Goal: Feedback & Contribution: Submit feedback/report problem

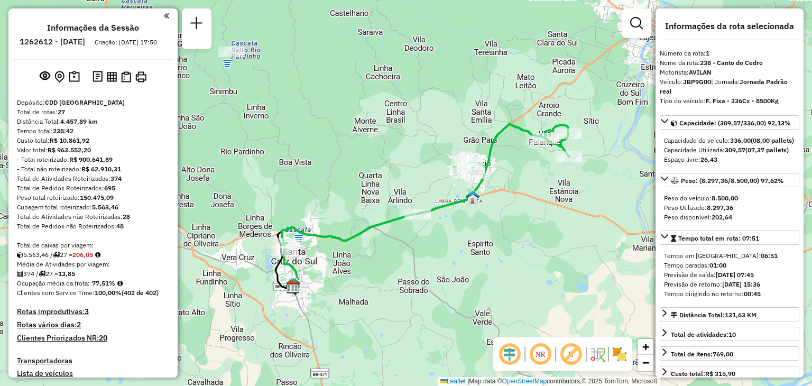
select select "**********"
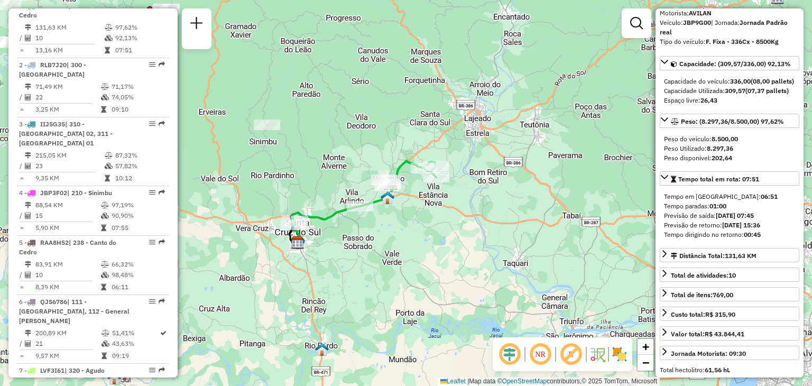
click at [307, 190] on div "Janela de atendimento Grade de atendimento Capacidade Transportadoras Veículos …" at bounding box center [406, 193] width 812 height 386
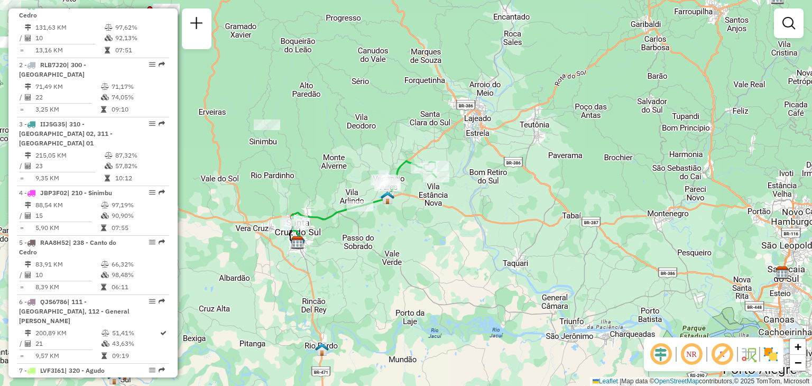
click at [309, 181] on div "Janela de atendimento Grade de atendimento Capacidade Transportadoras Veículos …" at bounding box center [406, 193] width 812 height 386
select select "**********"
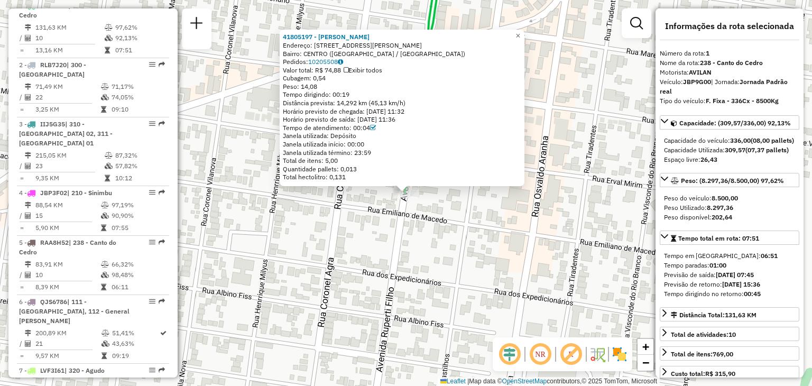
click at [353, 215] on div "41805197 - [PERSON_NAME] - ME Endereço: [STREET_ADDRESS][PERSON_NAME] Pedidos: …" at bounding box center [406, 193] width 812 height 386
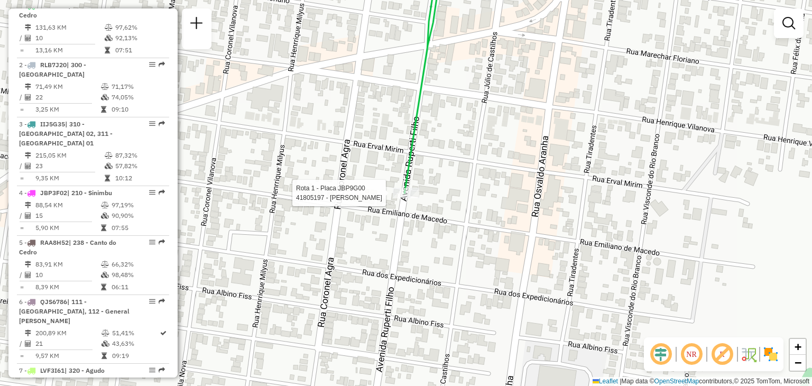
select select "**********"
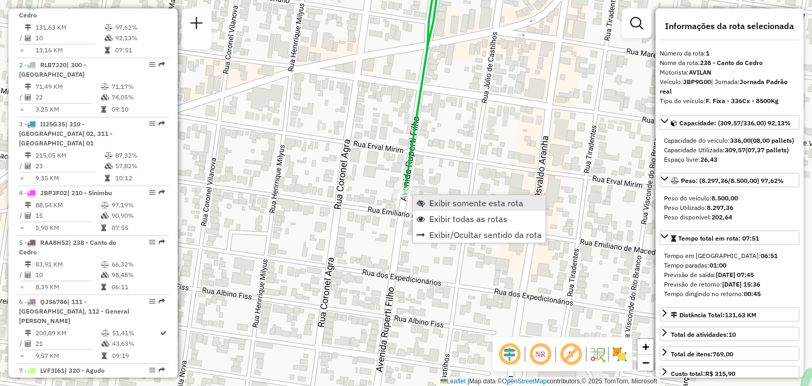
click at [424, 206] on span "Exibir somente esta rota" at bounding box center [421, 203] width 8 height 8
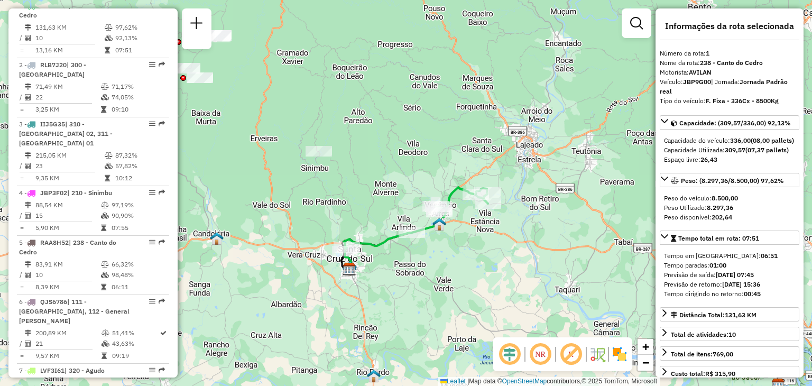
drag, startPoint x: 330, startPoint y: 131, endPoint x: 357, endPoint y: 126, distance: 26.8
click at [357, 127] on div "Janela de atendimento Grade de atendimento Capacidade Transportadoras Veículos …" at bounding box center [406, 193] width 812 height 386
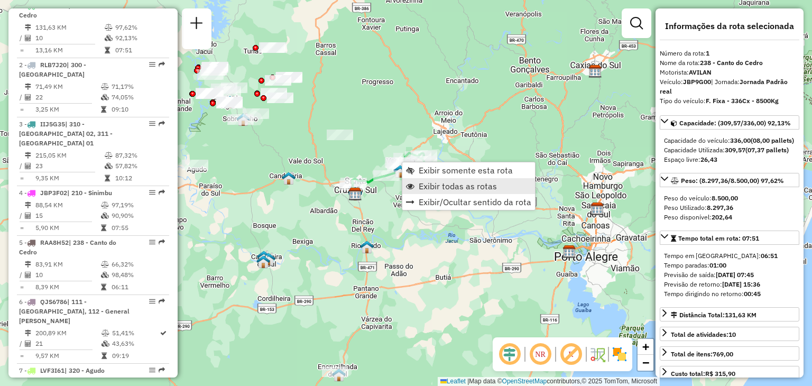
click at [428, 186] on span "Exibir todas as rotas" at bounding box center [458, 186] width 78 height 8
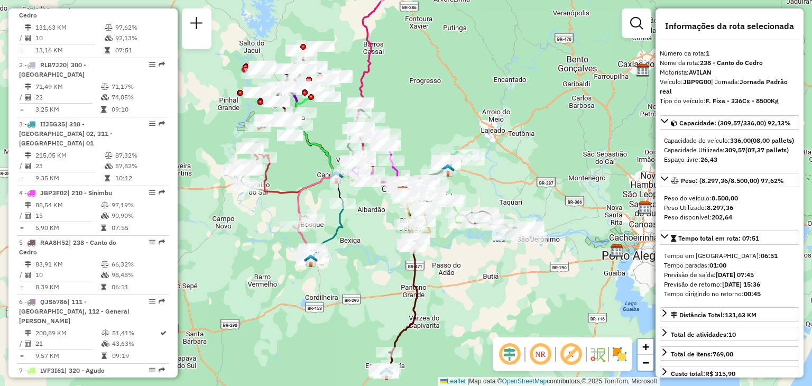
drag, startPoint x: 420, startPoint y: 96, endPoint x: 446, endPoint y: 98, distance: 26.0
click at [446, 98] on div "Janela de atendimento Grade de atendimento Capacidade Transportadoras Veículos …" at bounding box center [406, 193] width 812 height 386
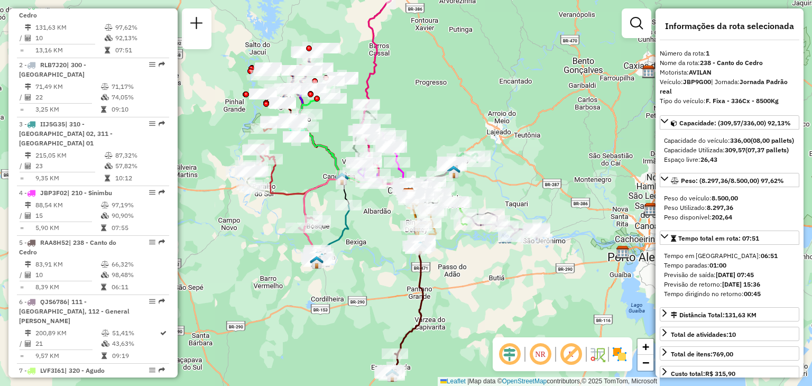
click at [370, 237] on div "Janela de atendimento Grade de atendimento Capacidade Transportadoras Veículos …" at bounding box center [406, 193] width 812 height 386
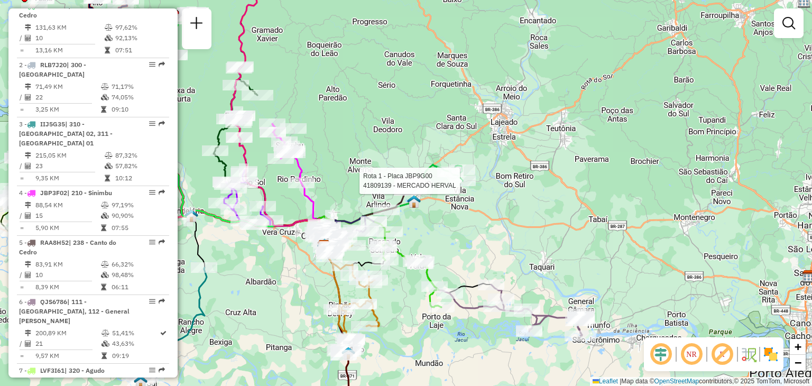
select select "**********"
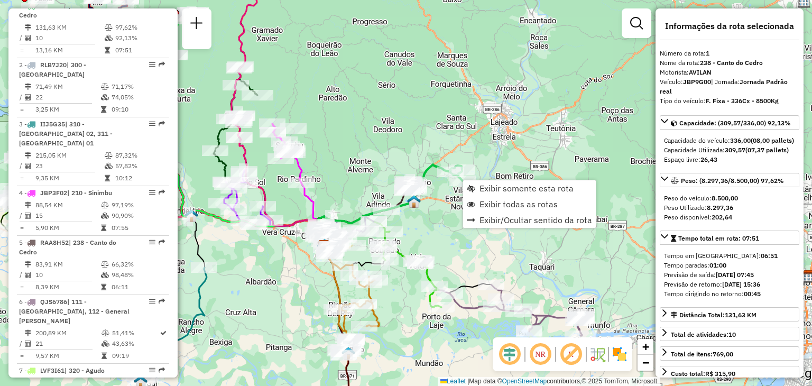
click at [543, 96] on div "Janela de atendimento Grade de atendimento Capacidade Transportadoras Veículos …" at bounding box center [406, 193] width 812 height 386
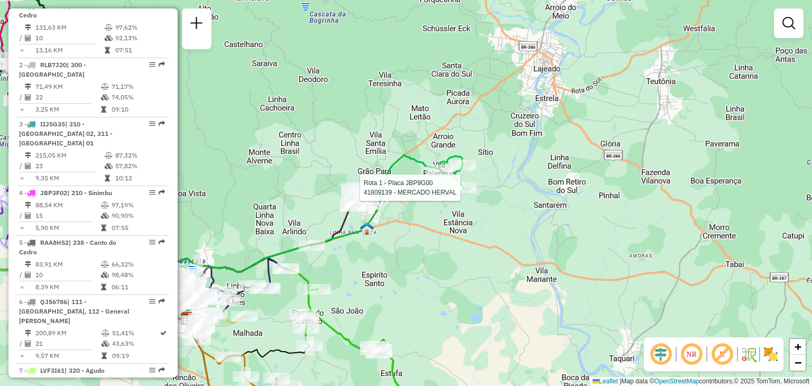
select select "**********"
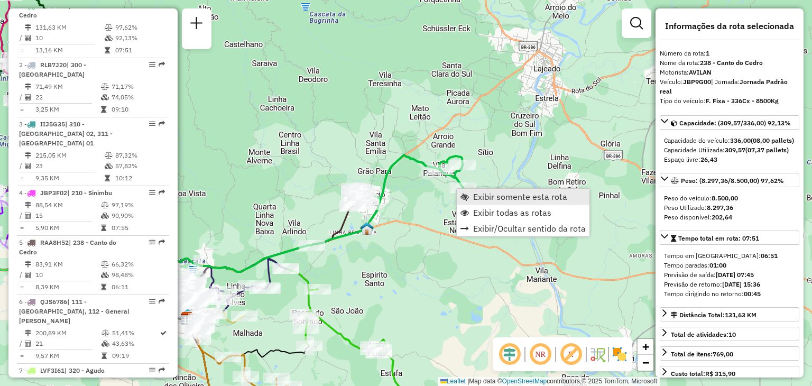
click at [466, 196] on span "Exibir somente esta rota" at bounding box center [464, 196] width 8 height 8
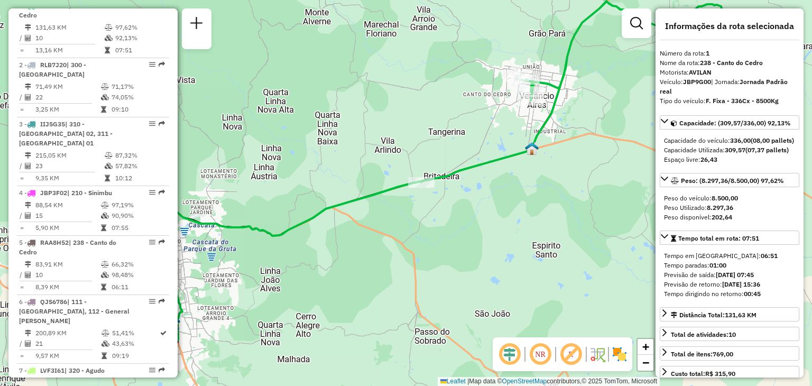
drag, startPoint x: 414, startPoint y: 255, endPoint x: 442, endPoint y: 232, distance: 36.0
click at [441, 233] on div "Janela de atendimento Grade de atendimento Capacidade Transportadoras Veículos …" at bounding box center [406, 193] width 812 height 386
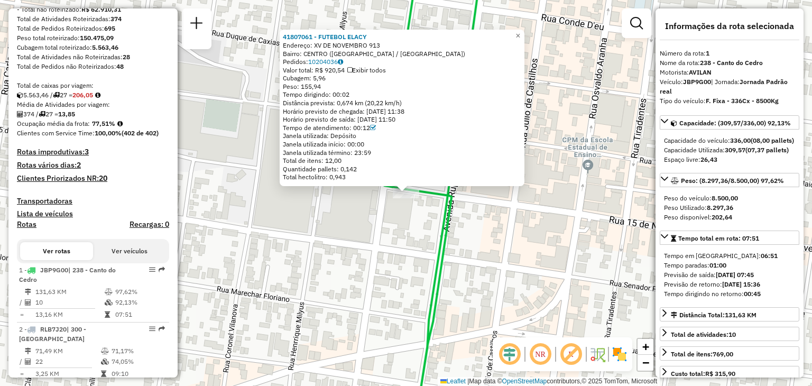
scroll to position [0, 0]
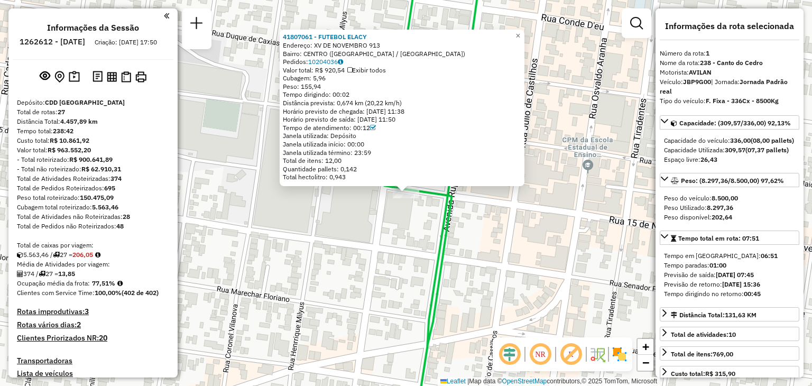
click at [50, 41] on h6 "1262612 - [DATE]" at bounding box center [53, 42] width 66 height 10
drag, startPoint x: 47, startPoint y: 43, endPoint x: 135, endPoint y: 44, distance: 88.3
click at [88, 44] on li "1262612 - [DATE]" at bounding box center [52, 44] width 71 height 14
copy h6 "1262612 - [DATE]"
click at [133, 107] on div "Depósito: CDD [GEOGRAPHIC_DATA]" at bounding box center [93, 103] width 152 height 10
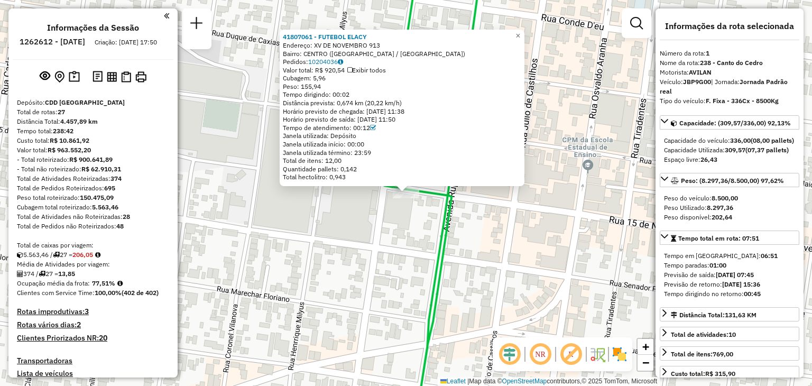
click at [701, 81] on strong "JBP9G00" at bounding box center [697, 82] width 28 height 8
copy div "JBP9G00"
click at [328, 271] on div "41807061 - FUTEBOL ELACY Endereço: XV DE NOVEMBRO 913 Bairro: [GEOGRAPHIC_DATA]…" at bounding box center [406, 193] width 812 height 386
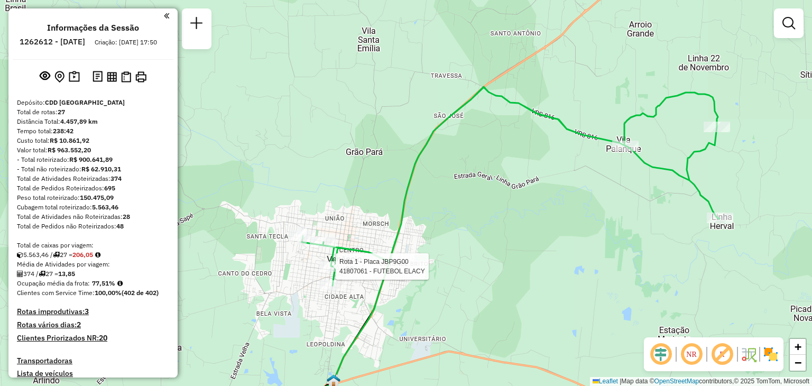
select select "**********"
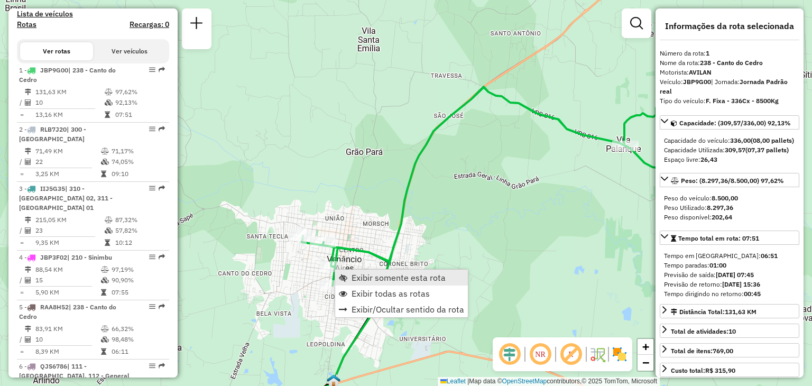
scroll to position [424, 0]
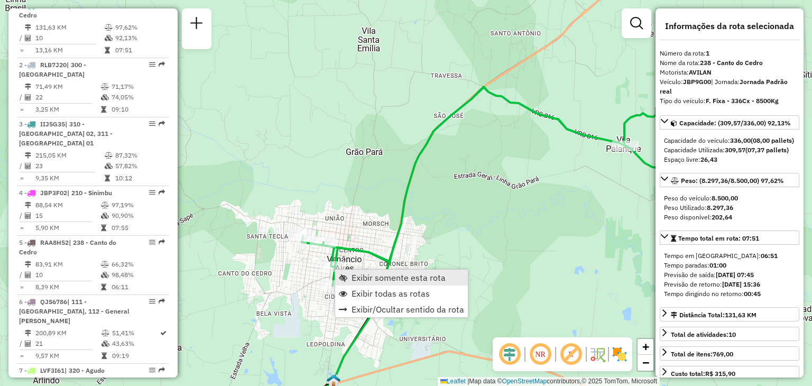
click at [366, 281] on span "Exibir somente esta rota" at bounding box center [398, 277] width 94 height 8
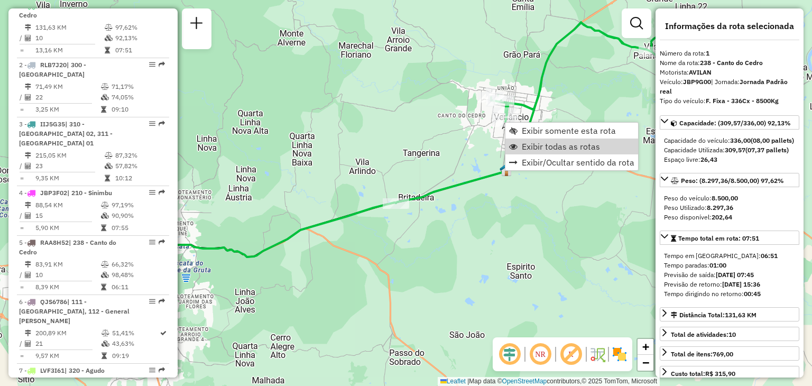
drag, startPoint x: 525, startPoint y: 146, endPoint x: 463, endPoint y: 191, distance: 76.6
click at [526, 146] on span "Exibir todas as rotas" at bounding box center [561, 146] width 78 height 8
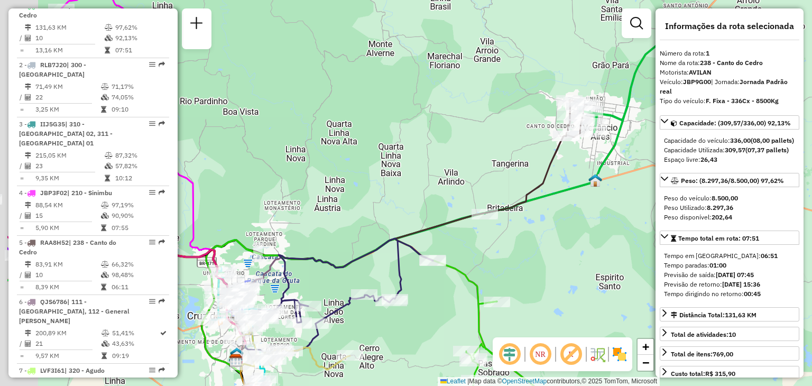
drag, startPoint x: 400, startPoint y: 276, endPoint x: 452, endPoint y: 251, distance: 58.6
click at [473, 271] on icon at bounding box center [349, 306] width 295 height 134
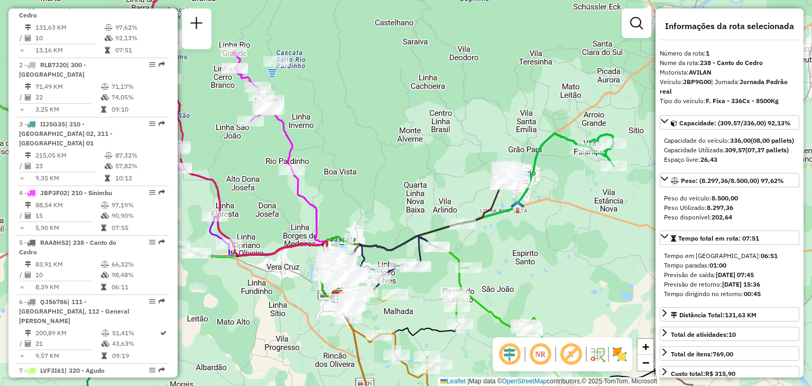
drag, startPoint x: 417, startPoint y: 280, endPoint x: 431, endPoint y: 255, distance: 28.9
click at [431, 255] on div "Janela de atendimento Grade de atendimento Capacidade Transportadoras Veículos …" at bounding box center [406, 193] width 812 height 386
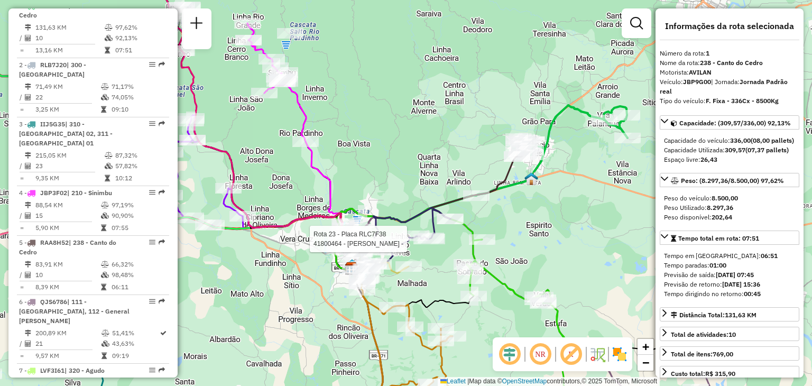
drag, startPoint x: 516, startPoint y: 263, endPoint x: 503, endPoint y: 207, distance: 57.6
click at [503, 207] on div "Rota 23 - Placa RLC7F38 41800464 - ROSANEA MARIA SEHN - Rota 15 - Placa RLD1A88…" at bounding box center [406, 193] width 812 height 386
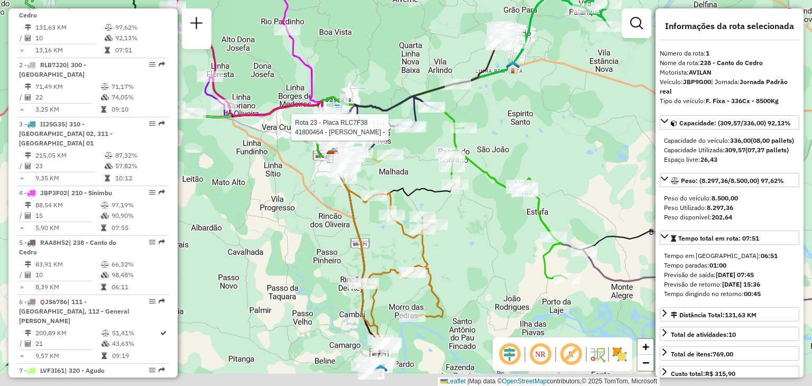
drag, startPoint x: 505, startPoint y: 270, endPoint x: 499, endPoint y: 211, distance: 59.0
click at [499, 211] on div "Rota 23 - Placa RLC7F38 41800464 - ROSANEA [PERSON_NAME] - Janela de atendiment…" at bounding box center [406, 193] width 812 height 386
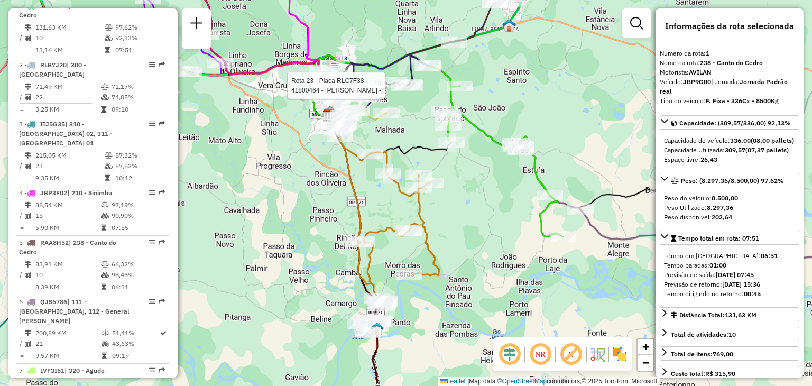
drag, startPoint x: 499, startPoint y: 267, endPoint x: 482, endPoint y: 230, distance: 41.1
click at [498, 206] on div "Rota 23 - Placa RLC7F38 41800464 - ROSANEA [PERSON_NAME] - Janela de atendiment…" at bounding box center [406, 193] width 812 height 386
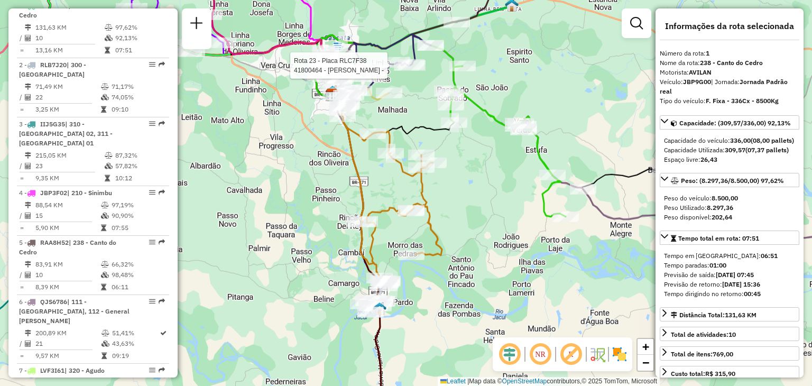
drag, startPoint x: 465, startPoint y: 266, endPoint x: 472, endPoint y: 217, distance: 49.2
click at [472, 217] on div "Rota 23 - Placa RLC7F38 41800464 - ROSANEA [PERSON_NAME] - Janela de atendiment…" at bounding box center [406, 193] width 812 height 386
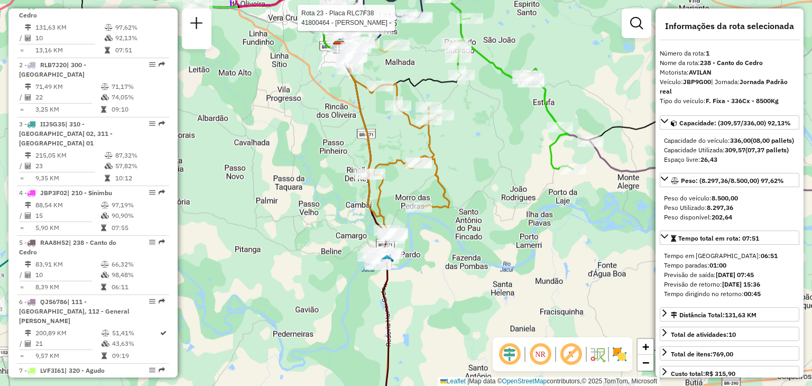
drag, startPoint x: 448, startPoint y: 275, endPoint x: 439, endPoint y: 162, distance: 112.9
click at [438, 163] on div "Rota 23 - Placa RLC7F38 41800464 - ROSANEA [PERSON_NAME] - Janela de atendiment…" at bounding box center [406, 193] width 812 height 386
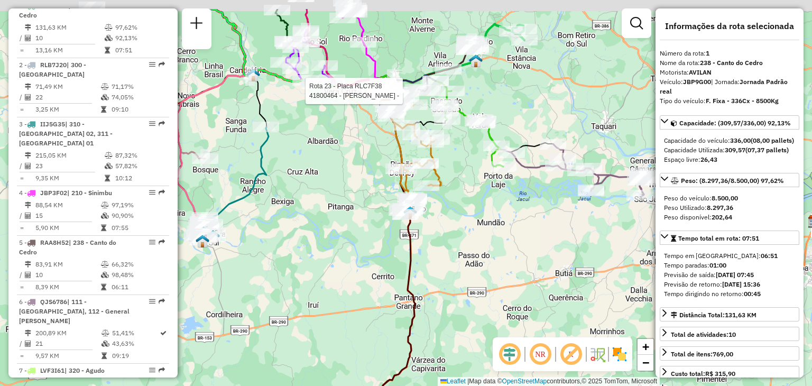
drag, startPoint x: 451, startPoint y: 181, endPoint x: 493, endPoint y: 158, distance: 48.1
click at [464, 261] on div "Rota 23 - Placa RLC7F38 41800464 - ROSANEA [PERSON_NAME] - Janela de atendiment…" at bounding box center [406, 193] width 812 height 386
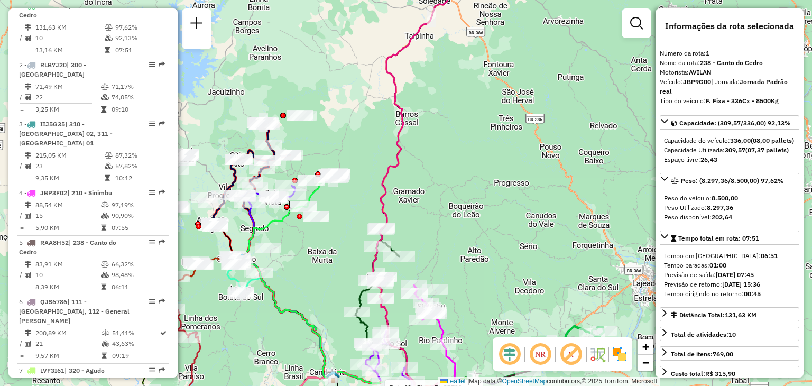
drag, startPoint x: 486, startPoint y: 245, endPoint x: 487, endPoint y: 136, distance: 108.9
click at [488, 136] on div "Rota 23 - Placa RLC7F38 41800464 - ROSANEA [PERSON_NAME] - Janela de atendiment…" at bounding box center [406, 193] width 812 height 386
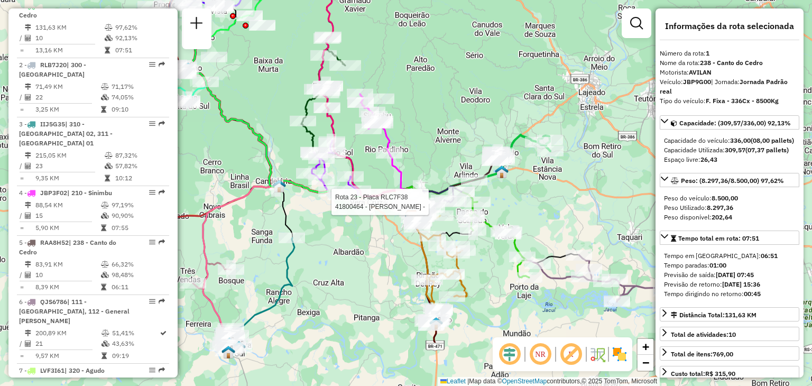
drag, startPoint x: 510, startPoint y: 218, endPoint x: 452, endPoint y: 150, distance: 89.3
click at [445, 123] on div "Rota 23 - Placa RLC7F38 41800464 - ROSANEA [PERSON_NAME] - Janela de atendiment…" at bounding box center [406, 193] width 812 height 386
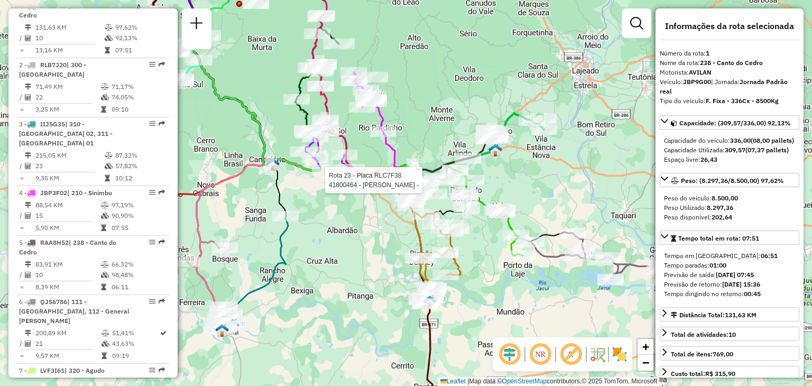
drag, startPoint x: 497, startPoint y: 183, endPoint x: 505, endPoint y: 178, distance: 9.5
click at [504, 178] on div "Rota 23 - Placa RLC7F38 41800464 - ROSANEA [PERSON_NAME] - Janela de atendiment…" at bounding box center [406, 193] width 812 height 386
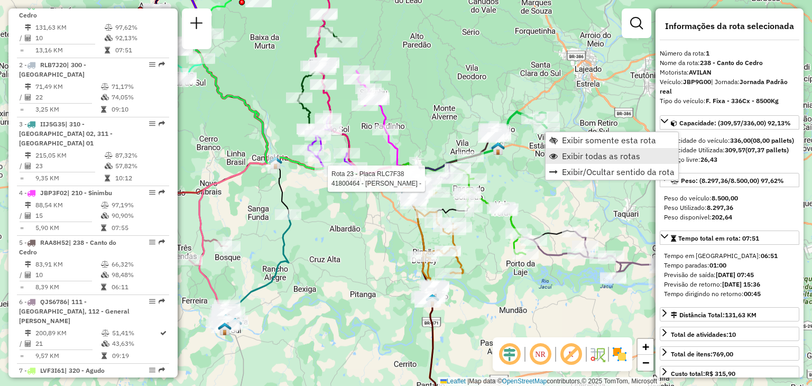
click at [565, 155] on span "Exibir todas as rotas" at bounding box center [601, 156] width 78 height 8
click at [578, 142] on span "Exibir somente esta rota" at bounding box center [607, 140] width 94 height 8
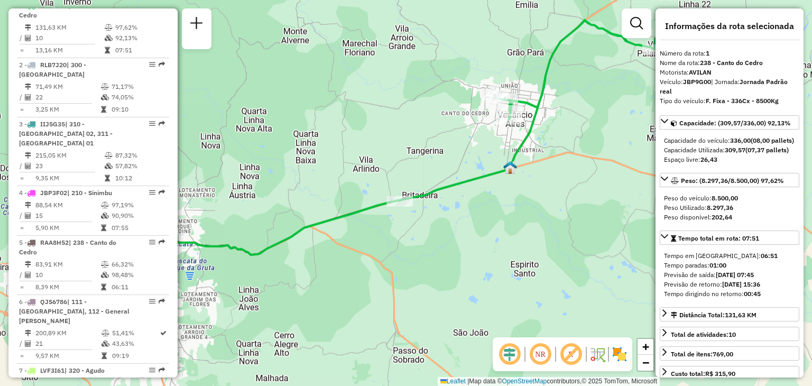
drag, startPoint x: 476, startPoint y: 186, endPoint x: 482, endPoint y: 177, distance: 11.0
click at [482, 177] on icon at bounding box center [415, 148] width 576 height 256
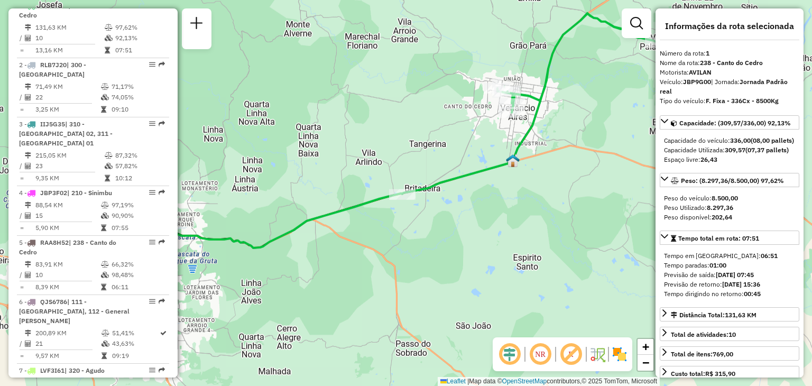
click at [412, 71] on div "Janela de atendimento Grade de atendimento Capacidade Transportadoras Veículos …" at bounding box center [406, 193] width 812 height 386
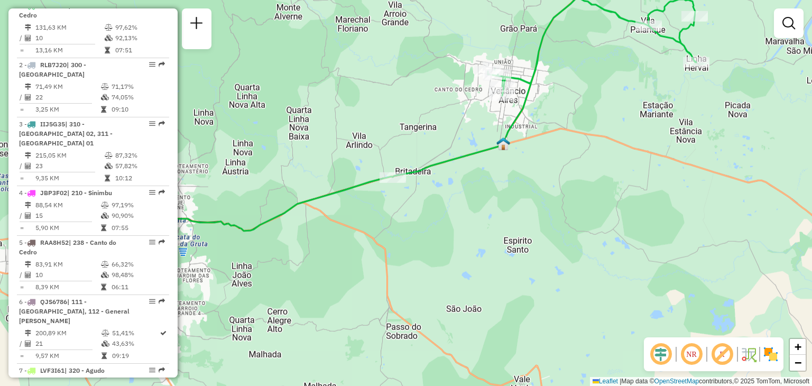
drag, startPoint x: 438, startPoint y: 153, endPoint x: 428, endPoint y: 136, distance: 19.4
click at [428, 136] on div "Janela de atendimento Grade de atendimento Capacidade Transportadoras Veículos …" at bounding box center [406, 193] width 812 height 386
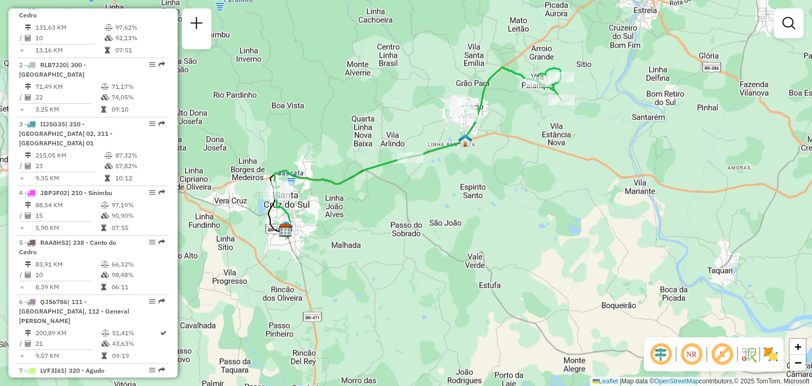
click at [413, 126] on div "Janela de atendimento Grade de atendimento Capacidade Transportadoras Veículos …" at bounding box center [406, 193] width 812 height 386
click at [423, 128] on div "Janela de atendimento Grade de atendimento Capacidade Transportadoras Veículos …" at bounding box center [406, 193] width 812 height 386
select select "**********"
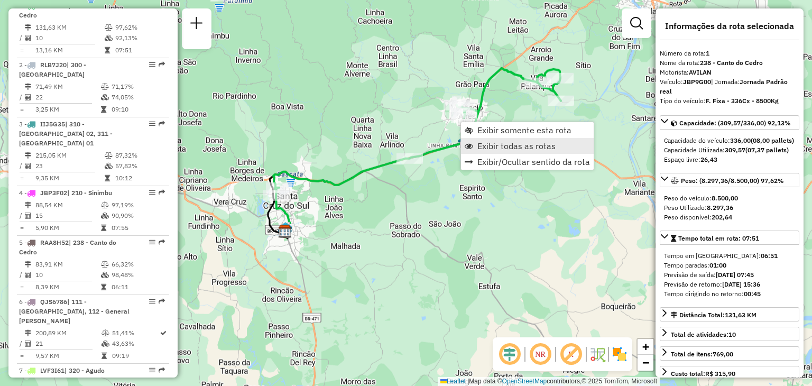
click at [483, 149] on span "Exibir todas as rotas" at bounding box center [516, 146] width 78 height 8
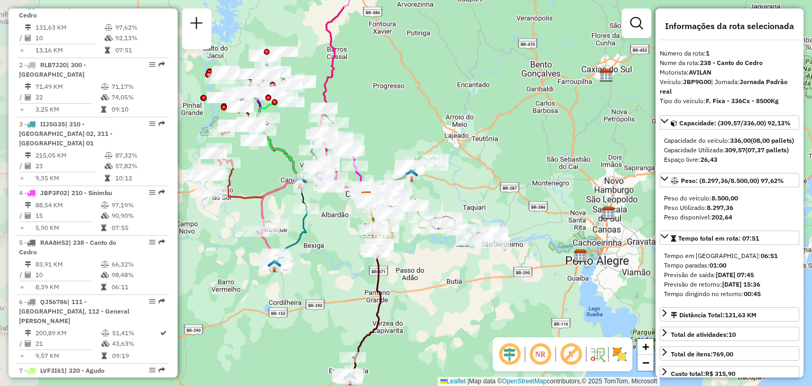
drag, startPoint x: 315, startPoint y: 241, endPoint x: 331, endPoint y: 220, distance: 26.7
click at [331, 220] on div "Janela de atendimento Grade de atendimento Capacidade Transportadoras Veículos …" at bounding box center [406, 193] width 812 height 386
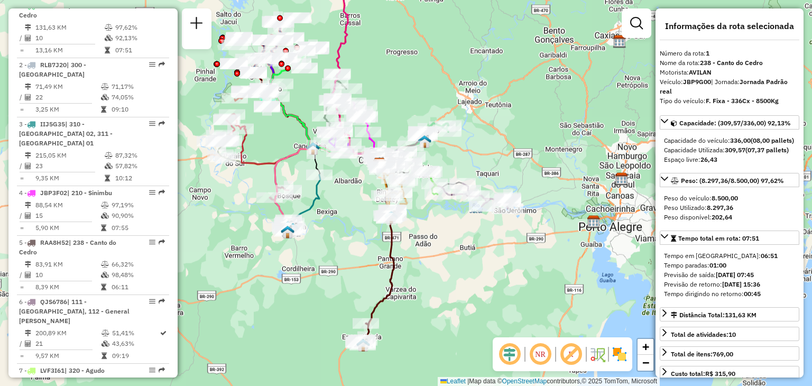
drag, startPoint x: 323, startPoint y: 279, endPoint x: 363, endPoint y: 187, distance: 99.9
click at [363, 187] on div "Janela de atendimento Grade de atendimento Capacidade Transportadoras Veículos …" at bounding box center [406, 193] width 812 height 386
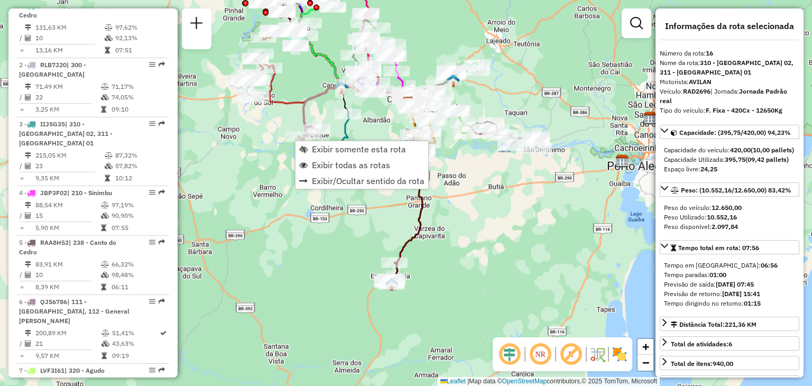
scroll to position [1293, 0]
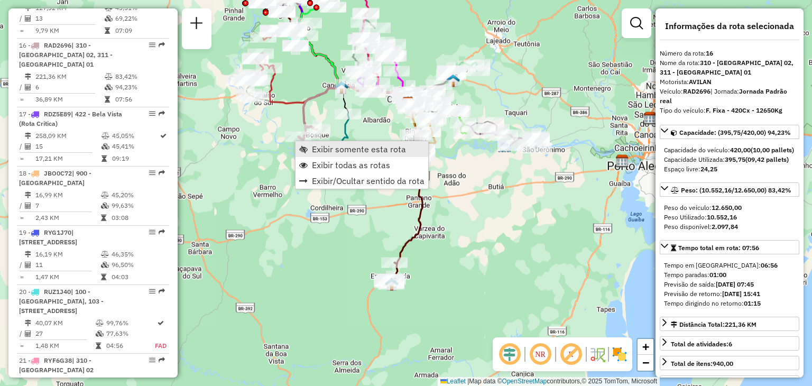
click at [312, 153] on span "Exibir somente esta rota" at bounding box center [359, 149] width 94 height 8
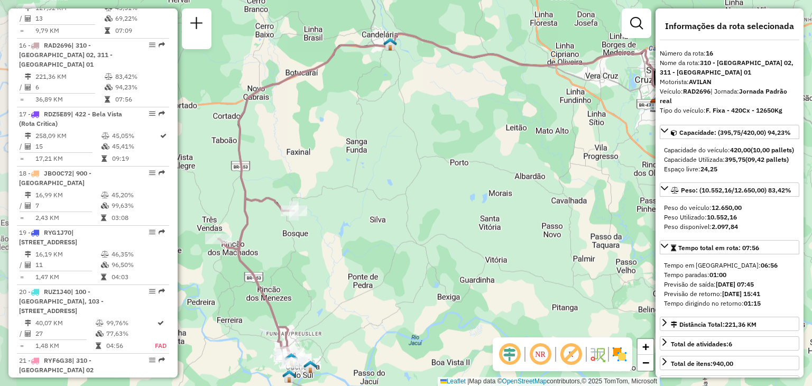
drag, startPoint x: 337, startPoint y: 204, endPoint x: 371, endPoint y: 210, distance: 34.3
click at [371, 210] on div "Janela de atendimento Grade de atendimento Capacidade Transportadoras Veículos …" at bounding box center [406, 193] width 812 height 386
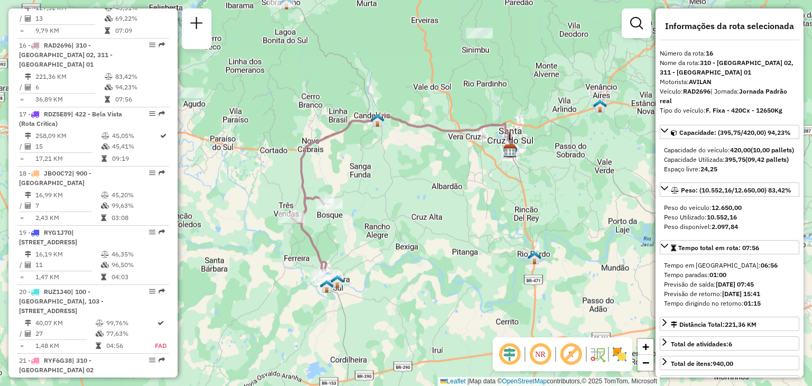
click at [369, 194] on div "Janela de atendimento Grade de atendimento Capacidade Transportadoras Veículos …" at bounding box center [406, 193] width 812 height 386
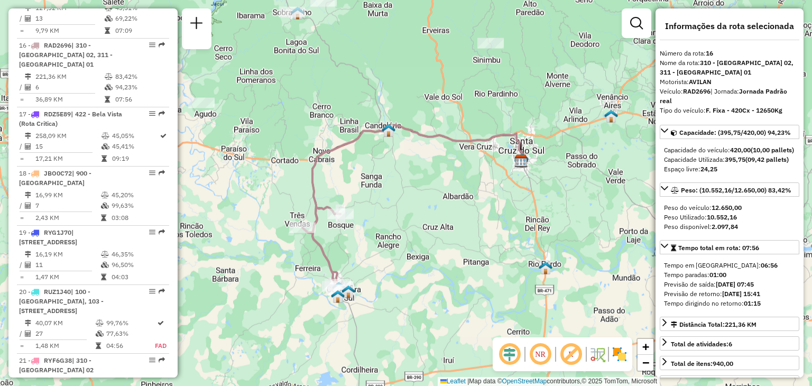
drag, startPoint x: 368, startPoint y: 179, endPoint x: 379, endPoint y: 189, distance: 15.0
click at [379, 189] on div "Janela de atendimento Grade de atendimento Capacidade Transportadoras Veículos …" at bounding box center [406, 193] width 812 height 386
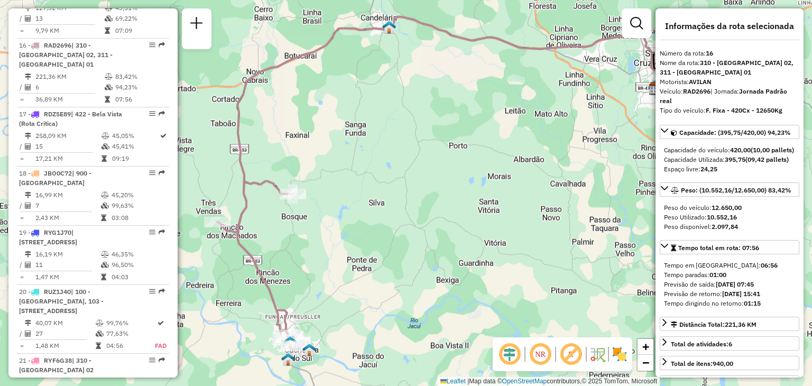
drag, startPoint x: 362, startPoint y: 263, endPoint x: 331, endPoint y: 280, distance: 34.6
click at [330, 283] on div "Janela de atendimento Grade de atendimento Capacidade Transportadoras Veículos …" at bounding box center [406, 193] width 812 height 386
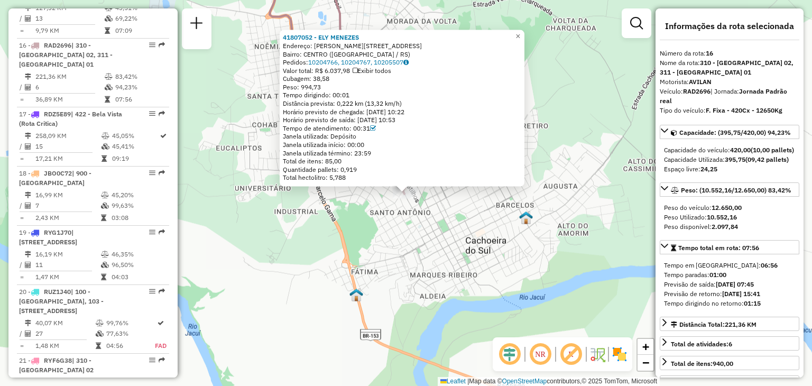
click at [389, 234] on div "41807052 - ELY MENEZES Endereço: [STREET_ADDRESS][PERSON_NAME] Bairro: [GEOGRAP…" at bounding box center [406, 193] width 812 height 386
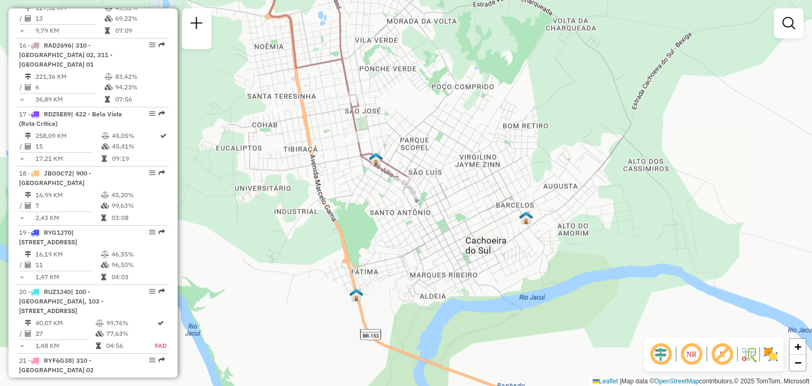
click at [459, 230] on div "Janela de atendimento Grade de atendimento Capacidade Transportadoras Veículos …" at bounding box center [406, 193] width 812 height 386
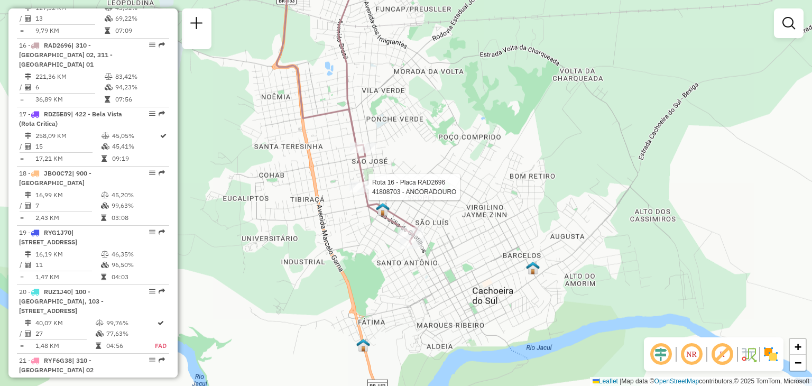
select select "**********"
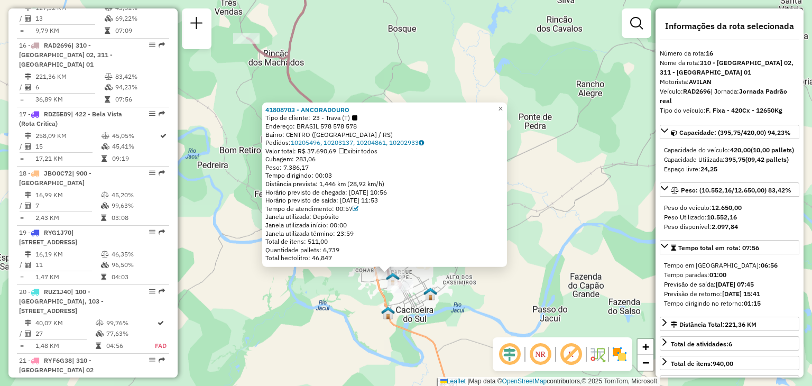
drag, startPoint x: 334, startPoint y: 293, endPoint x: 358, endPoint y: 309, distance: 29.2
click at [358, 309] on div "41808703 - ANCORADOURO Tipo de cliente: 23 - Trava (T) Endereço: [GEOGRAPHIC_DA…" at bounding box center [406, 193] width 812 height 386
click at [351, 337] on div "Rota 16 - Placa RAD2696 41807052 - ELY MENEZES 41808703 - ANCORADOURO Tipo de c…" at bounding box center [406, 193] width 812 height 386
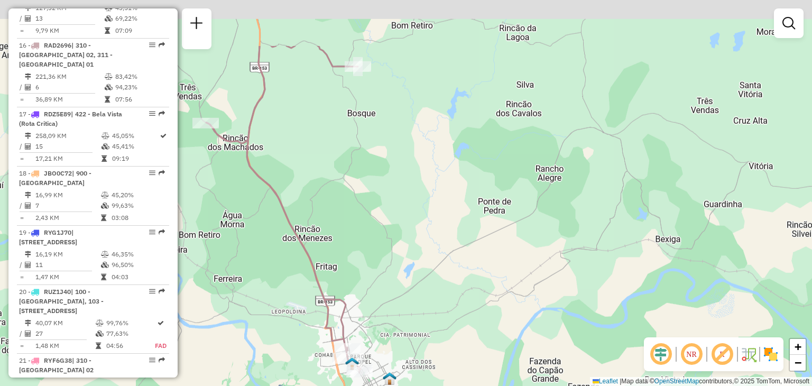
drag, startPoint x: 482, startPoint y: 168, endPoint x: 438, endPoint y: 242, distance: 86.5
click at [440, 258] on div "Janela de atendimento Grade de atendimento Capacidade Transportadoras Veículos …" at bounding box center [406, 193] width 812 height 386
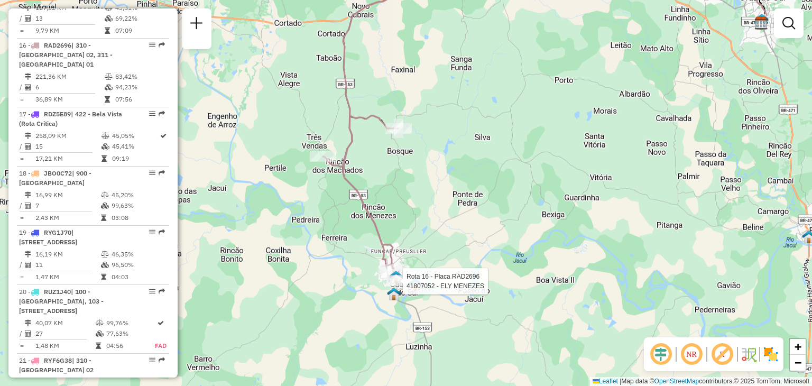
select select "**********"
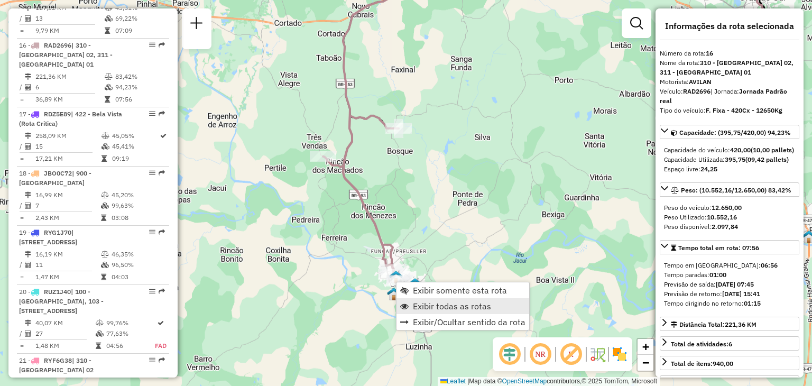
click at [425, 308] on span "Exibir todas as rotas" at bounding box center [452, 306] width 78 height 8
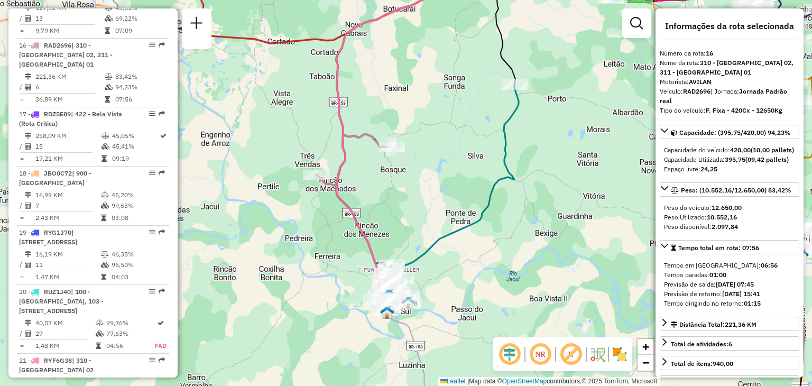
drag, startPoint x: 497, startPoint y: 229, endPoint x: 591, endPoint y: 317, distance: 129.0
click at [492, 242] on div "Janela de atendimento Grade de atendimento Capacidade Transportadoras Veículos …" at bounding box center [406, 193] width 812 height 386
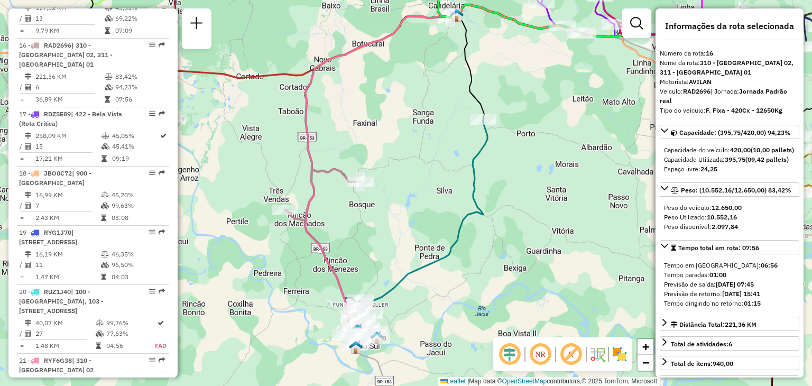
drag, startPoint x: 471, startPoint y: 161, endPoint x: 445, endPoint y: 183, distance: 34.5
click at [445, 183] on div "Janela de atendimento Grade de atendimento Capacidade Transportadoras Veículos …" at bounding box center [406, 193] width 812 height 386
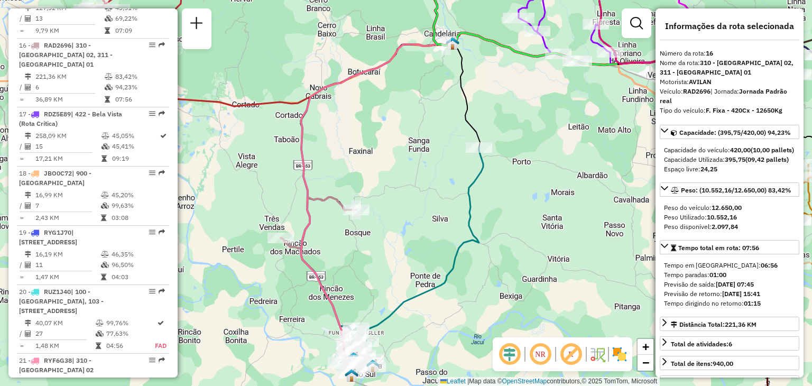
drag, startPoint x: 466, startPoint y: 140, endPoint x: 463, endPoint y: 165, distance: 25.0
click at [463, 165] on div "Janela de atendimento Grade de atendimento Capacidade Transportadoras Veículos …" at bounding box center [406, 193] width 812 height 386
click at [449, 173] on div "Janela de atendimento Grade de atendimento Capacidade Transportadoras Veículos …" at bounding box center [406, 193] width 812 height 386
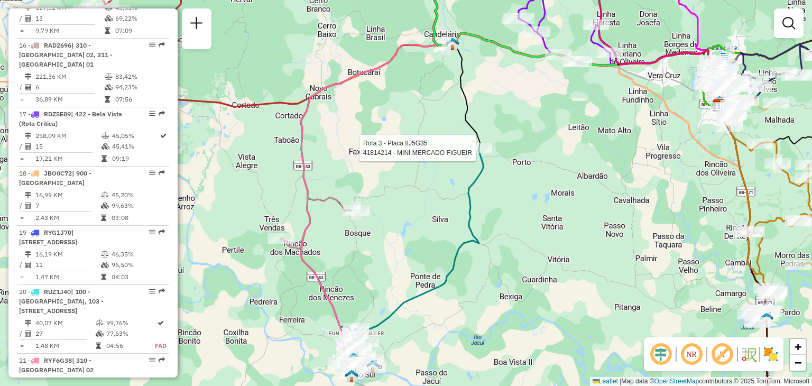
select select "**********"
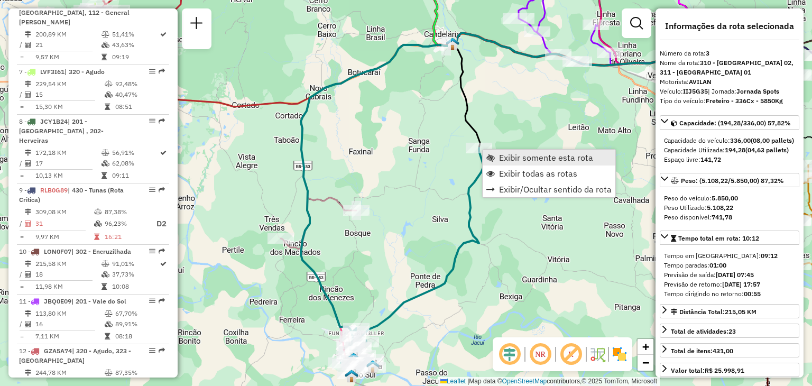
scroll to position [532, 0]
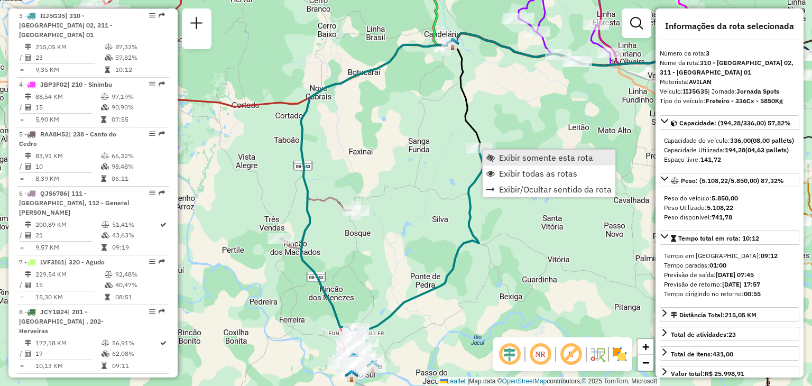
click at [508, 159] on span "Exibir somente esta rota" at bounding box center [546, 157] width 94 height 8
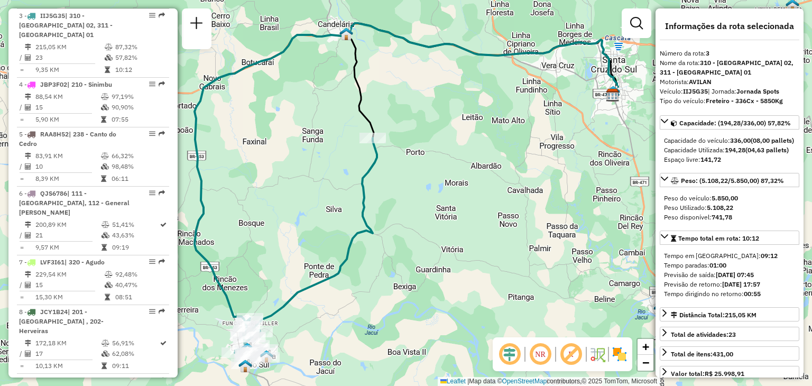
click at [354, 179] on div "Janela de atendimento Grade de atendimento Capacidade Transportadoras Veículos …" at bounding box center [406, 193] width 812 height 386
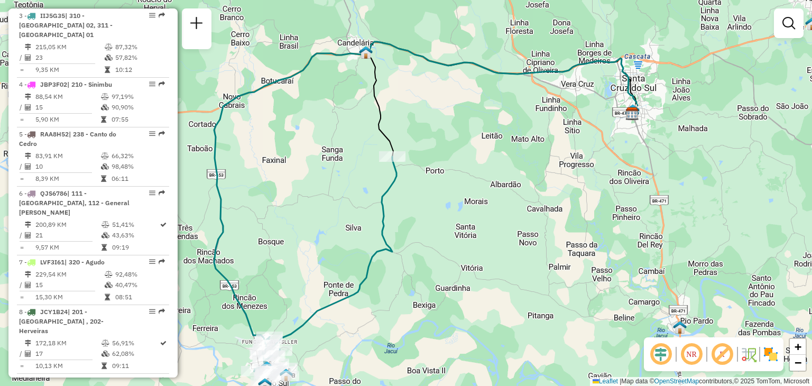
drag, startPoint x: 340, startPoint y: 160, endPoint x: 357, endPoint y: 174, distance: 22.5
click at [357, 174] on div "Janela de atendimento Grade de atendimento Capacidade Transportadoras Veículos …" at bounding box center [406, 193] width 812 height 386
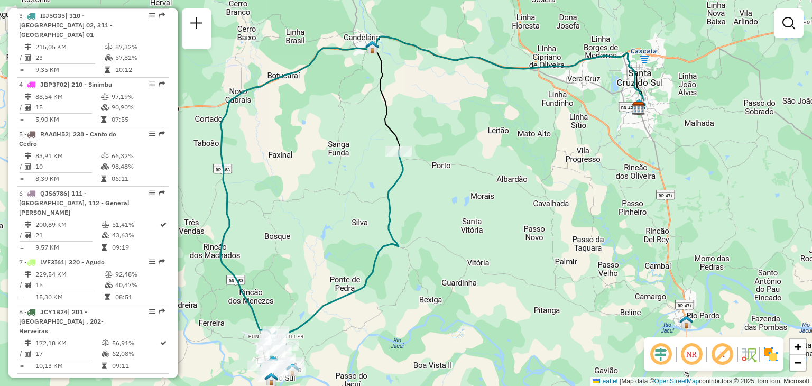
drag, startPoint x: 374, startPoint y: 183, endPoint x: 380, endPoint y: 178, distance: 8.3
click at [380, 178] on div "Janela de atendimento Grade de atendimento Capacidade Transportadoras Veículos …" at bounding box center [406, 193] width 812 height 386
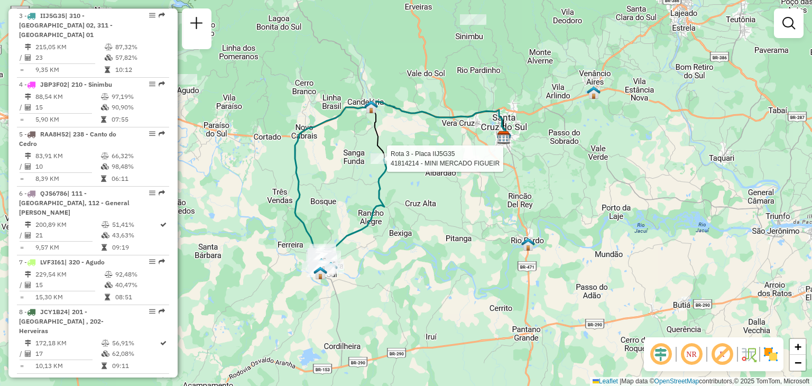
select select "**********"
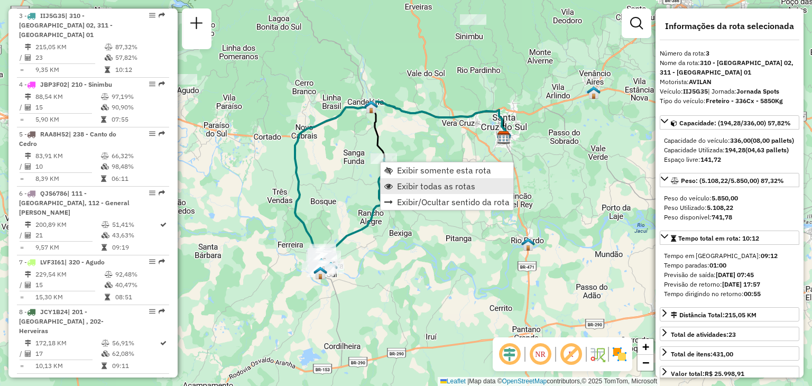
click at [408, 189] on span "Exibir todas as rotas" at bounding box center [436, 186] width 78 height 8
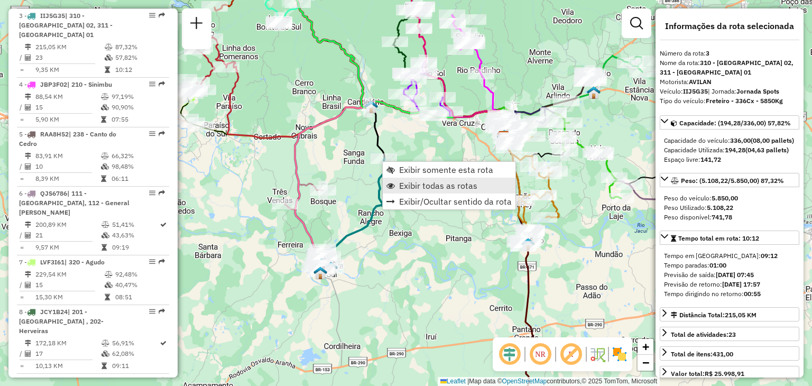
click at [404, 184] on span "Exibir todas as rotas" at bounding box center [438, 185] width 78 height 8
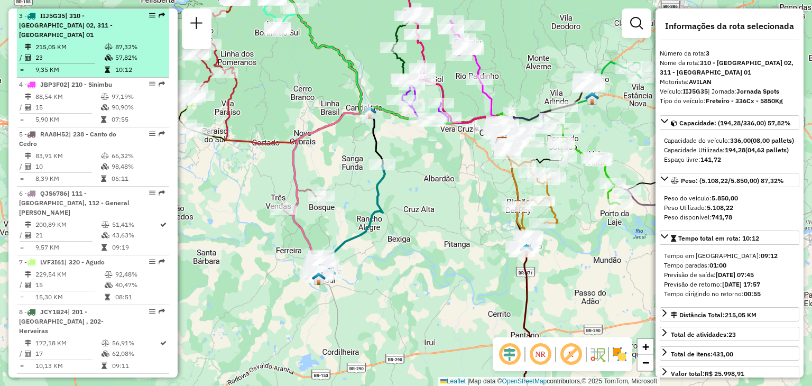
drag, startPoint x: 421, startPoint y: 229, endPoint x: 151, endPoint y: 44, distance: 327.4
click at [409, 225] on div "Janela de atendimento Grade de atendimento Capacidade Transportadoras Veículos …" at bounding box center [406, 193] width 812 height 386
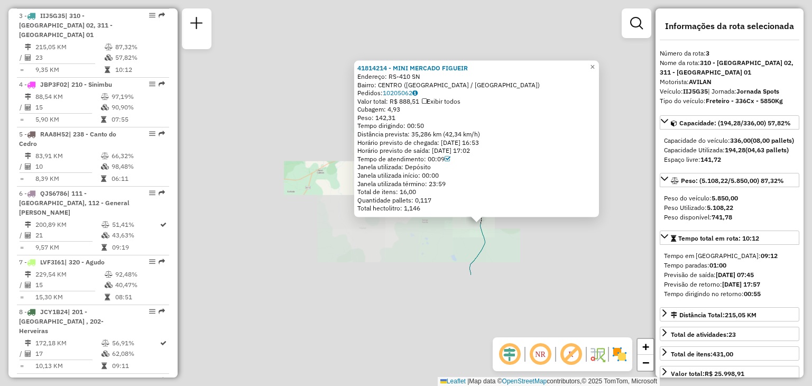
click at [526, 246] on div "41814214 - MINI MERCADO FIGUEIR Endereço: RS-410 SN Bairro: [GEOGRAPHIC_DATA] (…" at bounding box center [406, 193] width 812 height 386
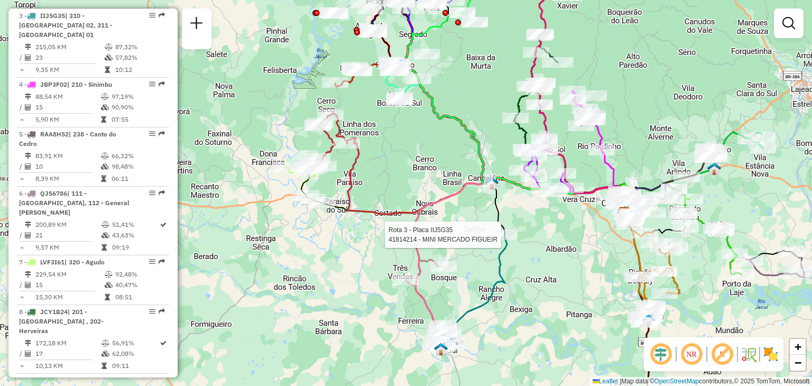
select select "**********"
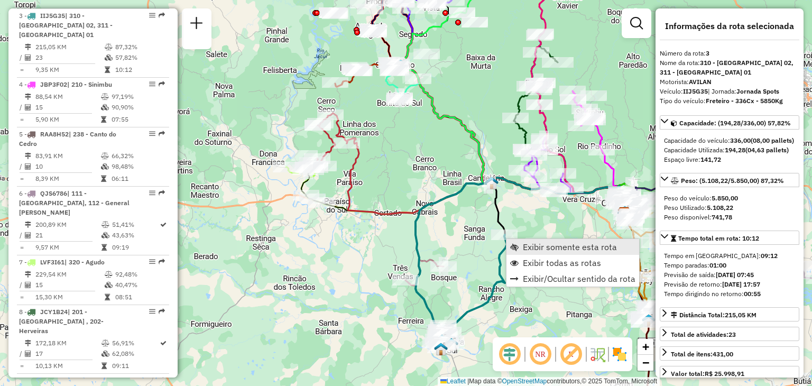
click at [536, 244] on span "Exibir somente esta rota" at bounding box center [570, 247] width 94 height 8
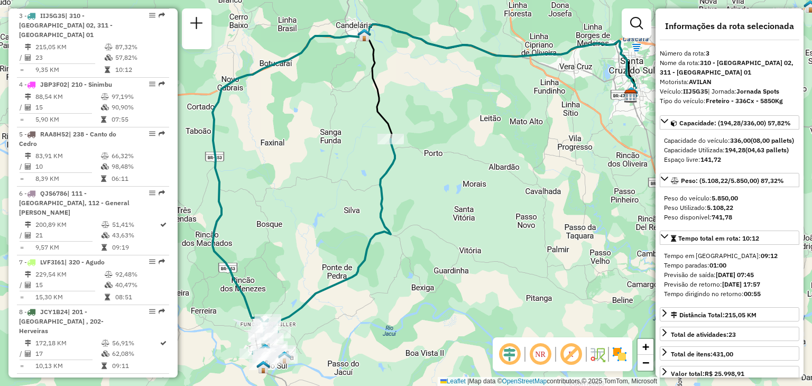
drag, startPoint x: 440, startPoint y: 229, endPoint x: 467, endPoint y: 225, distance: 27.8
click at [459, 231] on div "Janela de atendimento Grade de atendimento Capacidade Transportadoras Veículos …" at bounding box center [406, 193] width 812 height 386
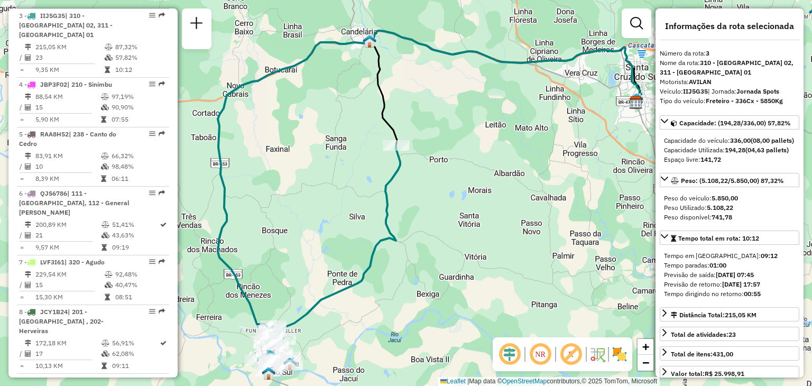
drag, startPoint x: 482, startPoint y: 239, endPoint x: 486, endPoint y: 245, distance: 6.9
click at [486, 245] on div "Janela de atendimento Grade de atendimento Capacidade Transportadoras Veículos …" at bounding box center [406, 193] width 812 height 386
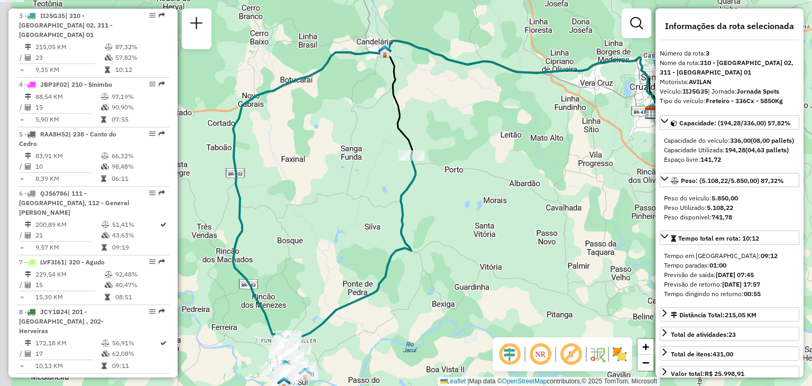
drag, startPoint x: 439, startPoint y: 201, endPoint x: 457, endPoint y: 212, distance: 20.4
click at [457, 212] on div "Janela de atendimento Grade de atendimento Capacidade Transportadoras Veículos …" at bounding box center [406, 193] width 812 height 386
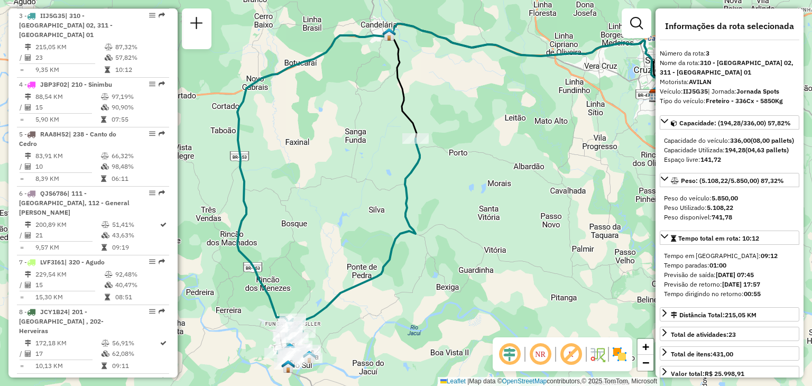
drag, startPoint x: 448, startPoint y: 238, endPoint x: 450, endPoint y: 220, distance: 18.1
click at [450, 220] on div "Janela de atendimento Grade de atendimento Capacidade Transportadoras Veículos …" at bounding box center [406, 193] width 812 height 386
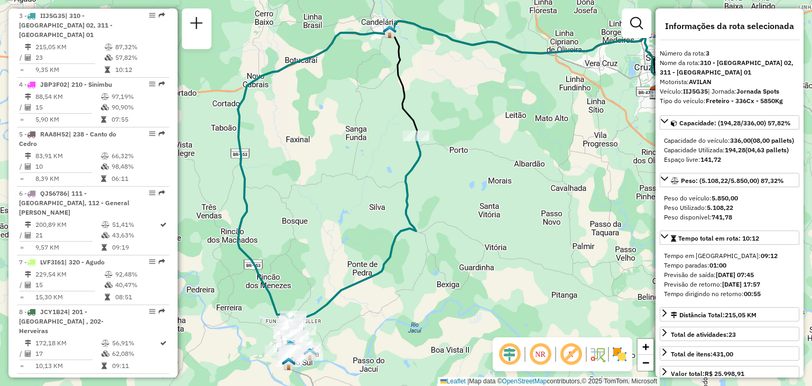
click at [456, 223] on div "Janela de atendimento Grade de atendimento Capacidade Transportadoras Veículos …" at bounding box center [406, 193] width 812 height 386
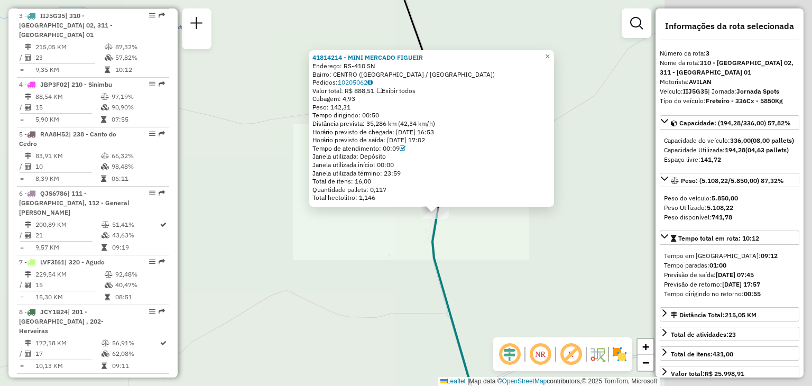
click at [462, 271] on div "41814214 - MINI MERCADO FIGUEIR Endereço: RS-410 SN Bairro: [GEOGRAPHIC_DATA] (…" at bounding box center [406, 193] width 812 height 386
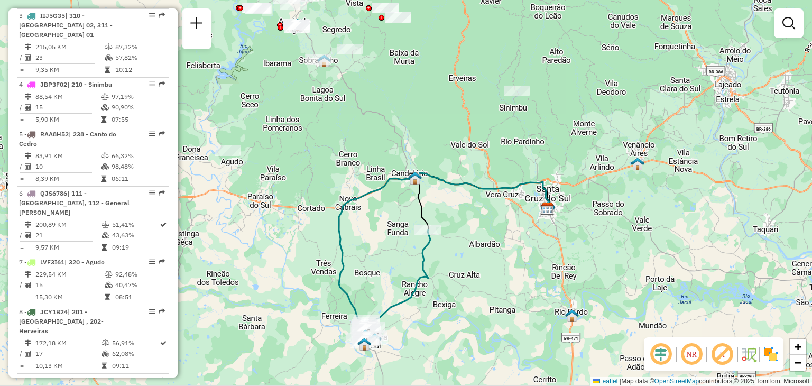
drag, startPoint x: 407, startPoint y: 263, endPoint x: 408, endPoint y: 227, distance: 35.9
click at [410, 225] on div "Janela de atendimento Grade de atendimento Capacidade Transportadoras Veículos …" at bounding box center [406, 193] width 812 height 386
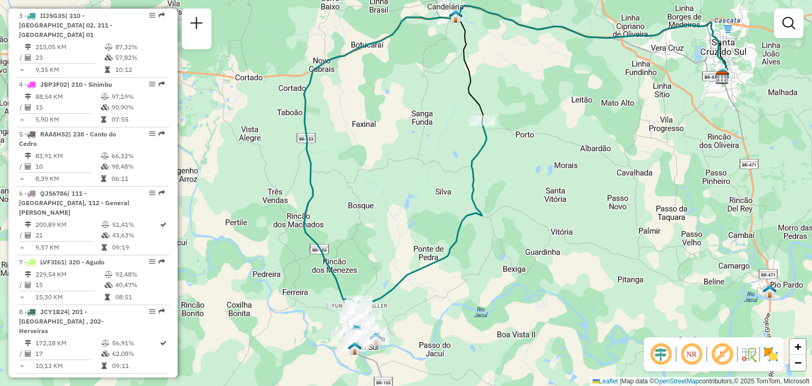
drag, startPoint x: 404, startPoint y: 262, endPoint x: 443, endPoint y: 171, distance: 98.5
click at [443, 171] on div "Janela de atendimento Grade de atendimento Capacidade Transportadoras Veículos …" at bounding box center [406, 193] width 812 height 386
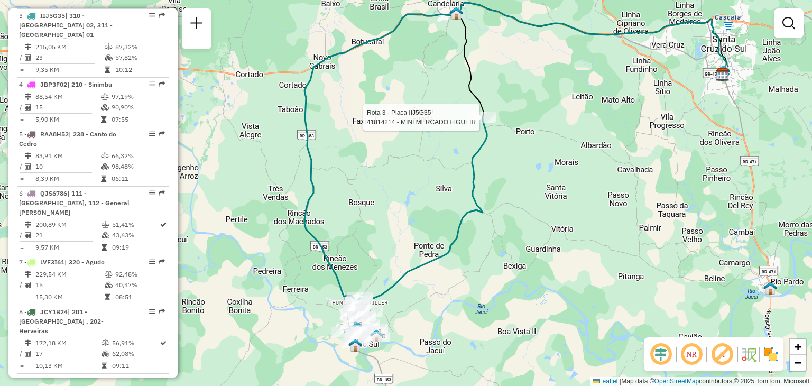
select select "**********"
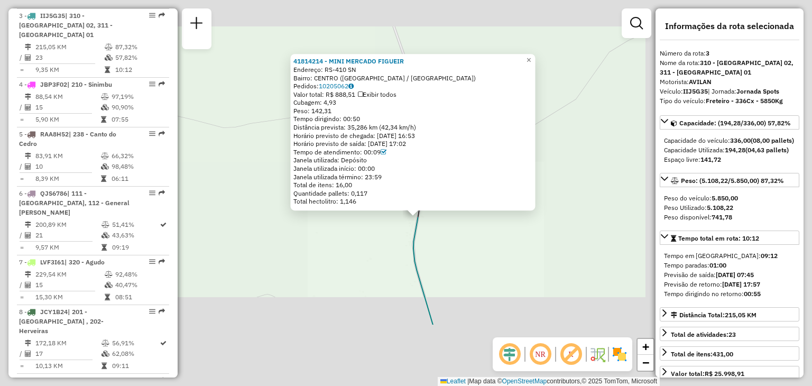
click at [439, 256] on div "41814214 - MINI MERCADO FIGUEIR Endereço: RS-410 SN Bairro: [GEOGRAPHIC_DATA] (…" at bounding box center [406, 193] width 812 height 386
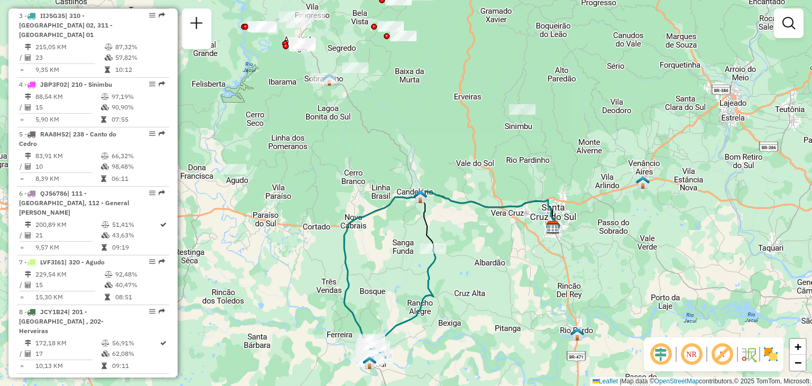
drag, startPoint x: 446, startPoint y: 150, endPoint x: 418, endPoint y: 166, distance: 32.2
click at [427, 158] on div "Janela de atendimento Grade de atendimento Capacidade Transportadoras Veículos …" at bounding box center [406, 193] width 812 height 386
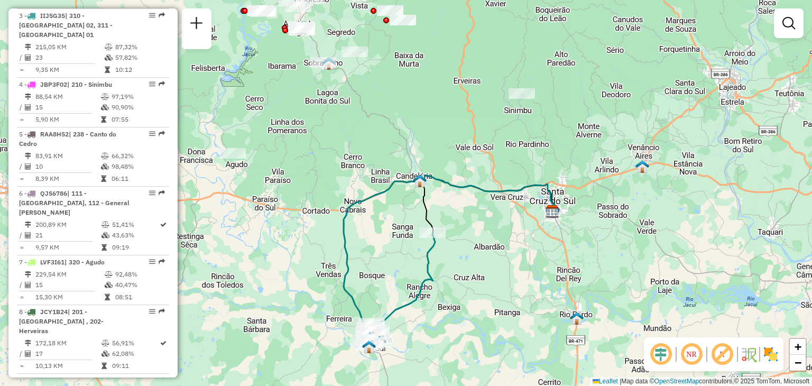
click at [428, 150] on div "Janela de atendimento Grade de atendimento Capacidade Transportadoras Veículos …" at bounding box center [406, 193] width 812 height 386
select select "**********"
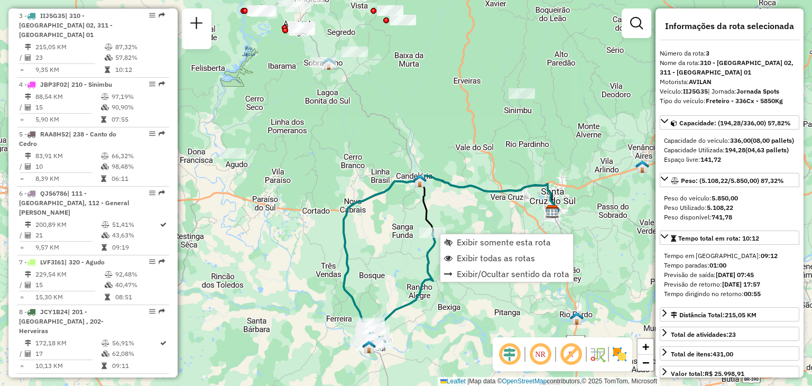
drag, startPoint x: 464, startPoint y: 254, endPoint x: 467, endPoint y: 218, distance: 36.6
click at [465, 254] on span "Exibir todas as rotas" at bounding box center [496, 258] width 78 height 8
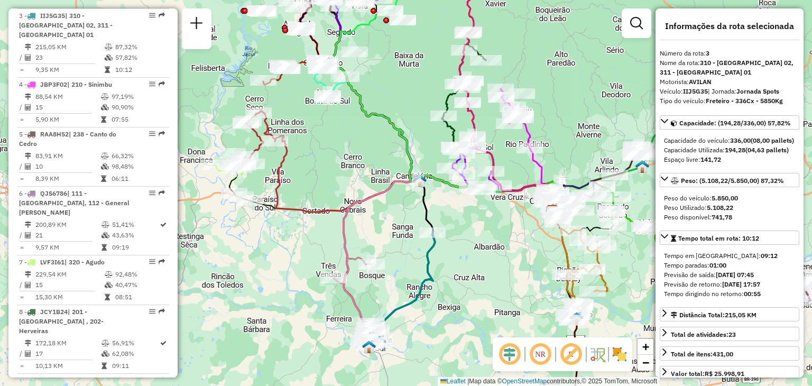
drag, startPoint x: 398, startPoint y: 209, endPoint x: 391, endPoint y: 210, distance: 7.4
click at [391, 210] on div "Janela de atendimento Grade de atendimento Capacidade Transportadoras Veículos …" at bounding box center [406, 193] width 812 height 386
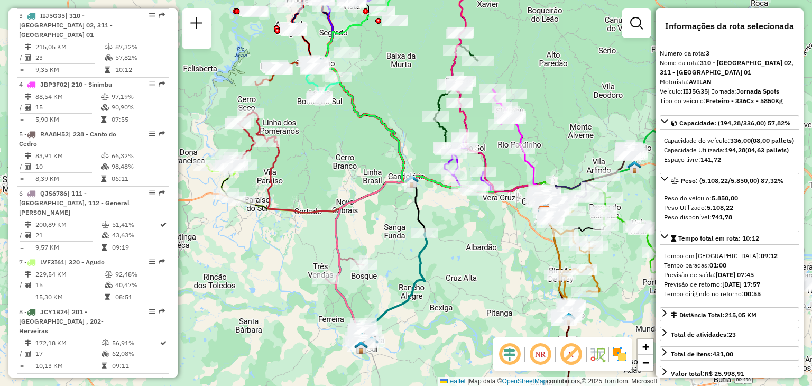
click at [474, 220] on div "Janela de atendimento Grade de atendimento Capacidade Transportadoras Veículos …" at bounding box center [406, 193] width 812 height 386
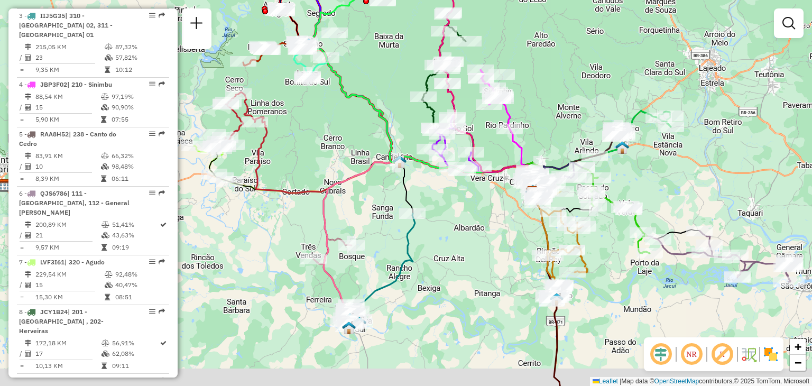
drag, startPoint x: 479, startPoint y: 232, endPoint x: 470, endPoint y: 216, distance: 18.5
click at [470, 216] on div "Janela de atendimento Grade de atendimento Capacidade Transportadoras Veículos …" at bounding box center [406, 193] width 812 height 386
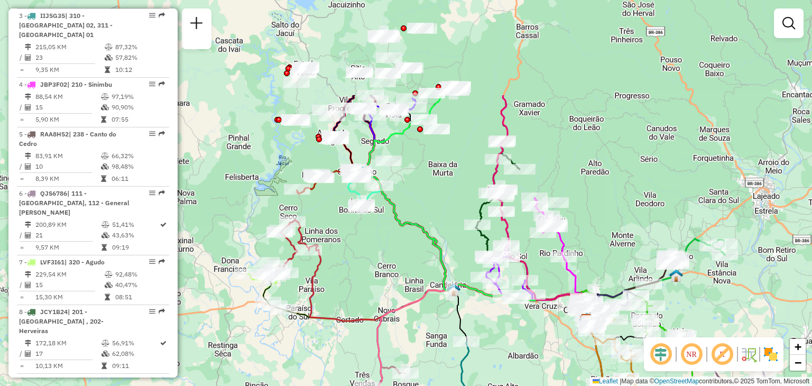
drag, startPoint x: 299, startPoint y: 128, endPoint x: 354, endPoint y: 254, distance: 137.1
click at [354, 254] on div "Janela de atendimento Grade de atendimento Capacidade Transportadoras Veículos …" at bounding box center [406, 193] width 812 height 386
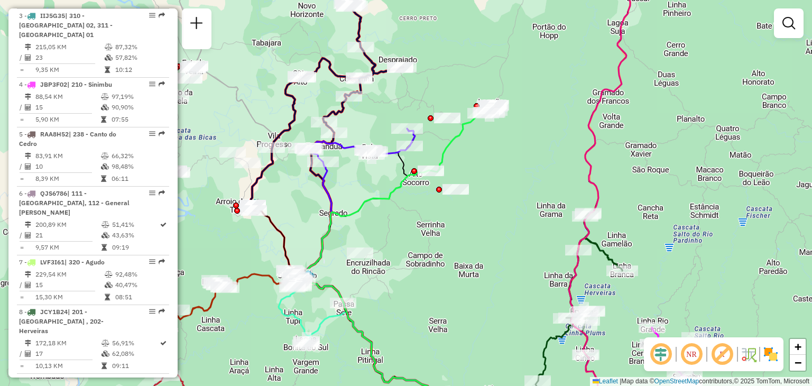
drag, startPoint x: 442, startPoint y: 195, endPoint x: 440, endPoint y: 230, distance: 35.5
click at [440, 230] on div "Janela de atendimento Grade de atendimento Capacidade Transportadoras Veículos …" at bounding box center [406, 193] width 812 height 386
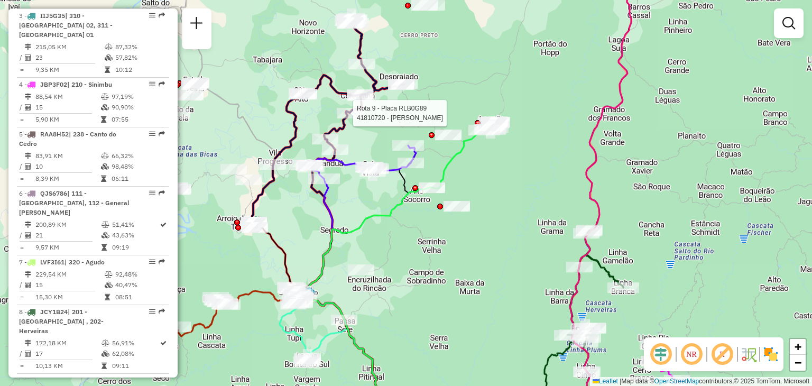
select select "**********"
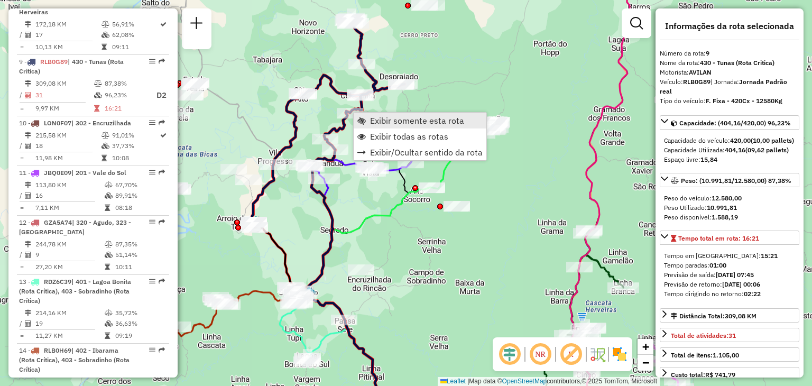
scroll to position [868, 0]
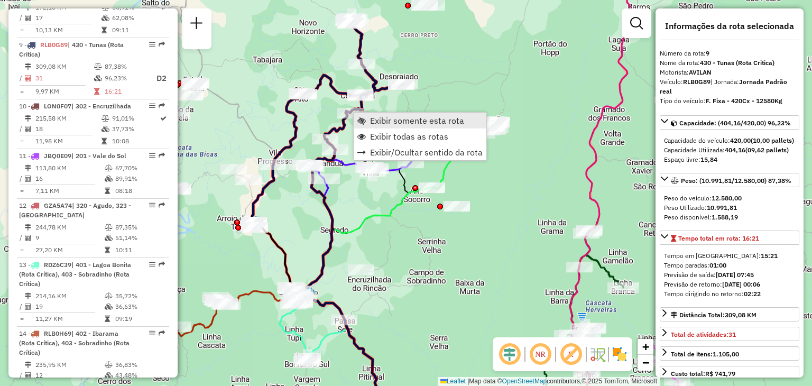
click at [372, 125] on span "Exibir somente esta rota" at bounding box center [417, 120] width 94 height 8
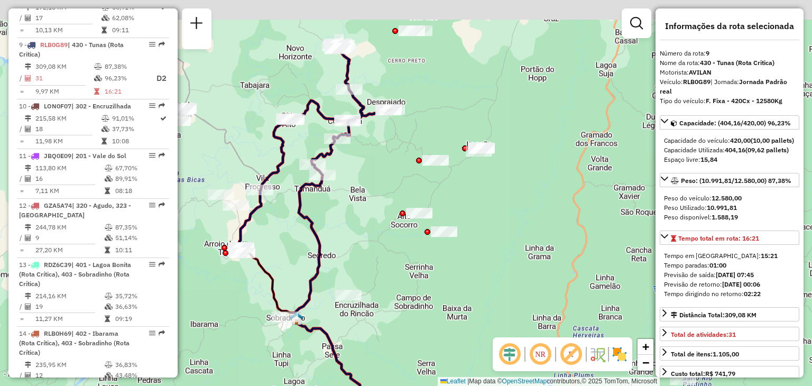
drag, startPoint x: 339, startPoint y: 165, endPoint x: 348, endPoint y: 219, distance: 54.6
click at [345, 224] on div "Janela de atendimento Grade de atendimento Capacidade Transportadoras Veículos …" at bounding box center [406, 193] width 812 height 386
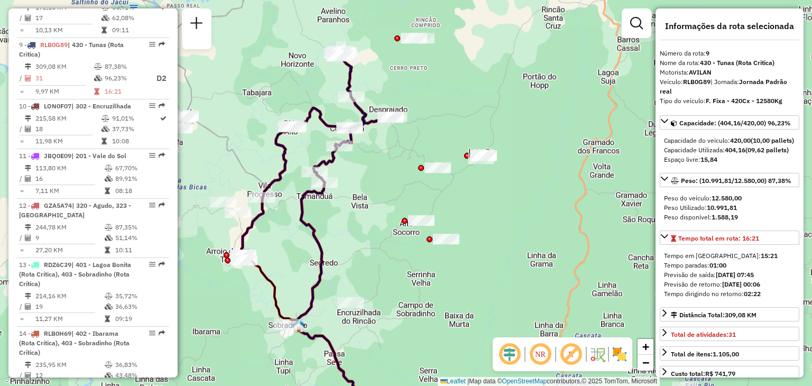
drag, startPoint x: 321, startPoint y: 226, endPoint x: 321, endPoint y: 210, distance: 16.4
click at [321, 210] on icon at bounding box center [335, 303] width 76 height 242
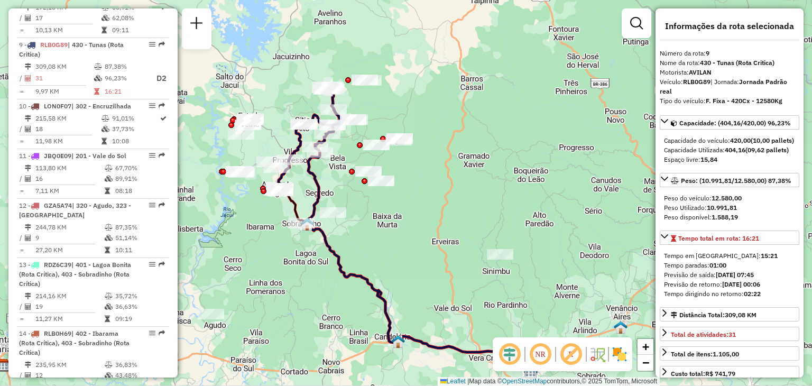
drag, startPoint x: 345, startPoint y: 179, endPoint x: 342, endPoint y: 170, distance: 10.0
click at [342, 169] on div "Janela de atendimento Grade de atendimento Capacidade Transportadoras Veículos …" at bounding box center [406, 193] width 812 height 386
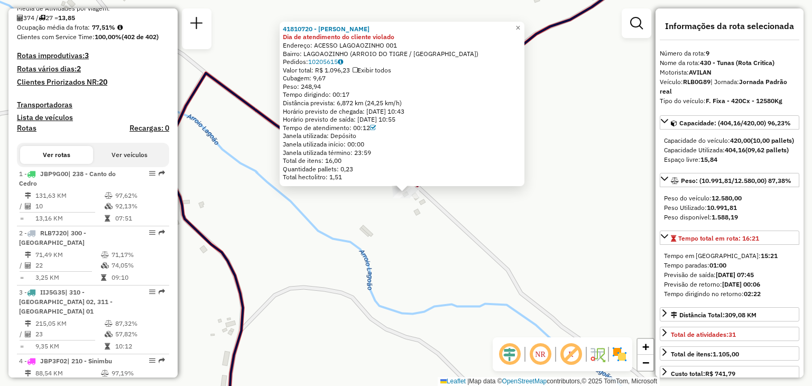
scroll to position [181, 0]
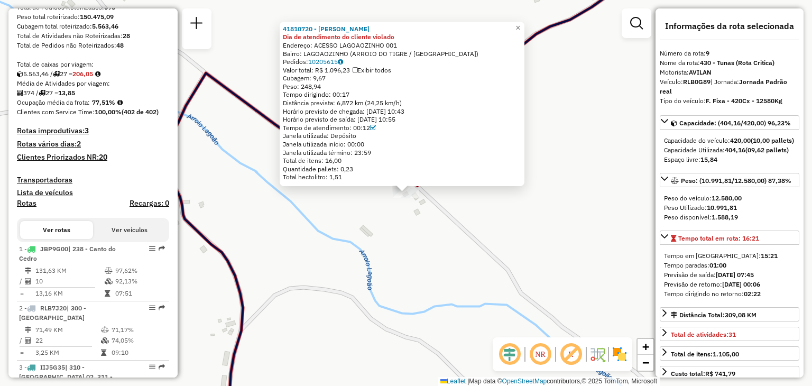
click at [407, 267] on div "41810720 - SIRLEI LANCHES Dia de atendimento do cliente violado Endereço: ACESS…" at bounding box center [406, 193] width 812 height 386
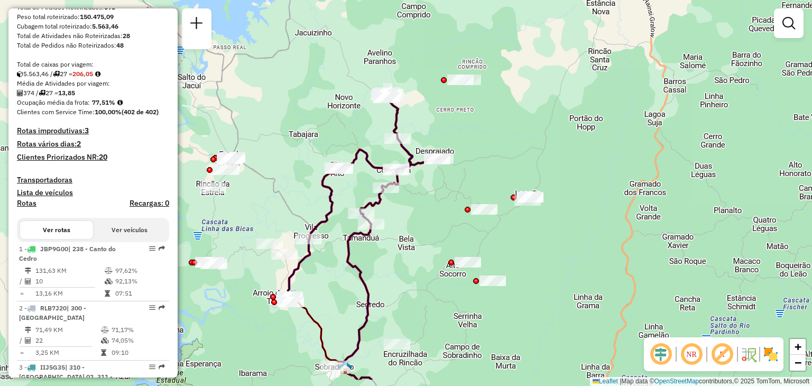
drag, startPoint x: 354, startPoint y: 273, endPoint x: 353, endPoint y: 229, distance: 44.4
click at [353, 229] on icon at bounding box center [358, 301] width 28 height 155
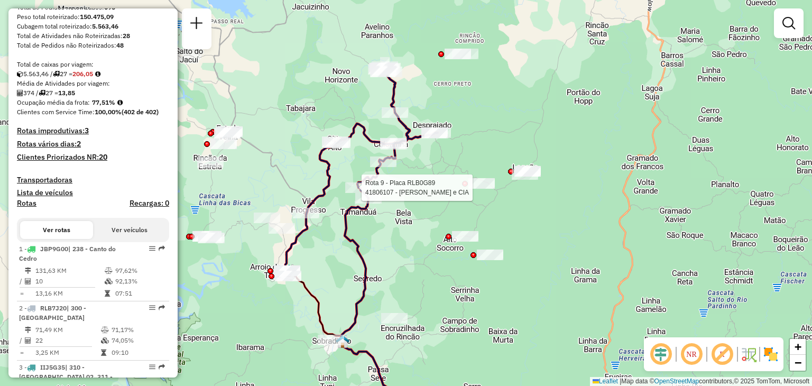
drag, startPoint x: 336, startPoint y: 249, endPoint x: 333, endPoint y: 223, distance: 26.6
click at [333, 223] on div "Rota 9 - Placa RLB0G89 41806107 - ZELINDO RUBERT e CIA Janela de atendimento Gr…" at bounding box center [406, 193] width 812 height 386
click at [326, 235] on div "Rota 9 - Placa RLB0G89 41806107 - ZELINDO RUBERT e CIA Janela de atendimento Gr…" at bounding box center [406, 193] width 812 height 386
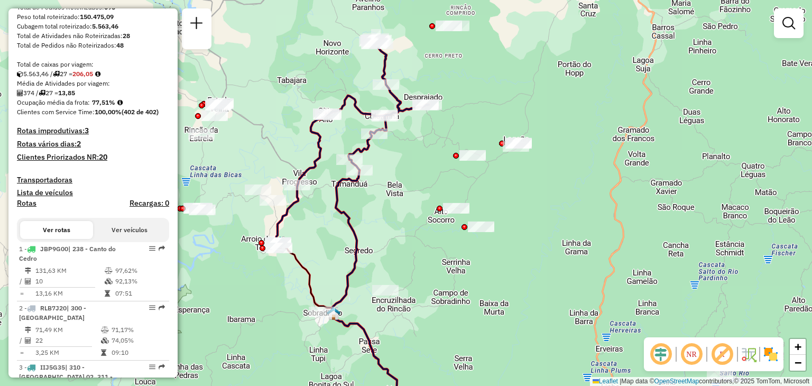
drag, startPoint x: 338, startPoint y: 245, endPoint x: 329, endPoint y: 217, distance: 29.4
click at [329, 217] on div "Janela de atendimento Grade de atendimento Capacidade Transportadoras Veículos …" at bounding box center [406, 193] width 812 height 386
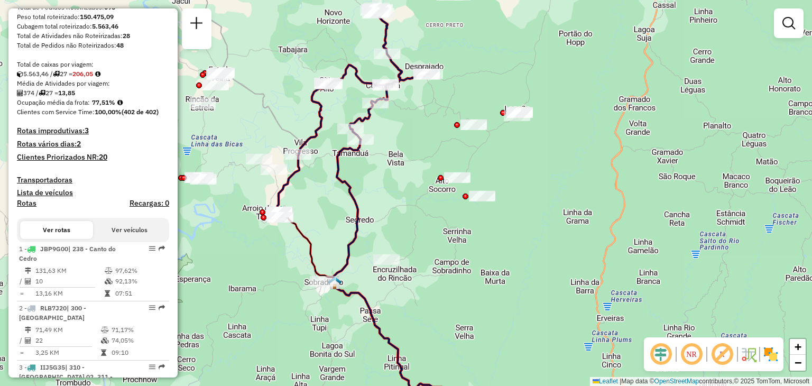
drag, startPoint x: 363, startPoint y: 200, endPoint x: 364, endPoint y: 170, distance: 30.7
click at [364, 170] on div "Janela de atendimento Grade de atendimento Capacidade Transportadoras Veículos …" at bounding box center [406, 193] width 812 height 386
drag, startPoint x: 376, startPoint y: 244, endPoint x: 362, endPoint y: 218, distance: 29.1
click at [367, 206] on div "Janela de atendimento Grade de atendimento Capacidade Transportadoras Veículos …" at bounding box center [406, 193] width 812 height 386
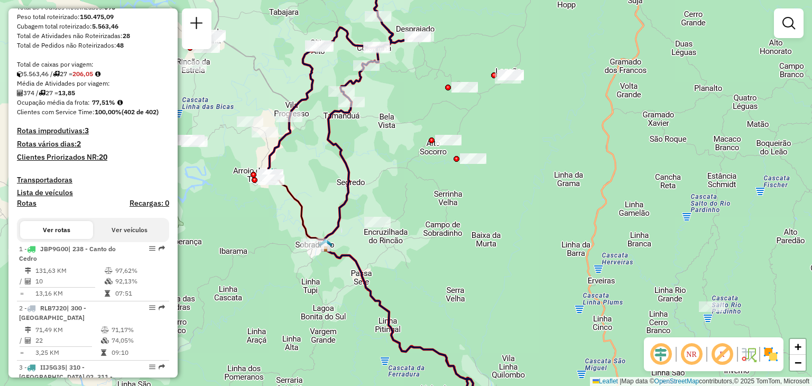
click at [330, 247] on img at bounding box center [326, 245] width 14 height 14
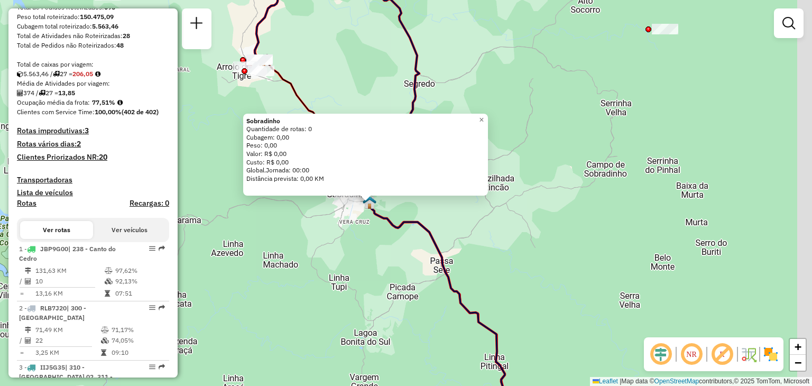
drag, startPoint x: 497, startPoint y: 272, endPoint x: 505, endPoint y: 282, distance: 12.7
click at [476, 248] on div "Sobradinho Quantidade de rotas: 0 Cubagem: 0,00 Peso: 0,00 Valor: R$ 0,00 Custo…" at bounding box center [406, 193] width 812 height 386
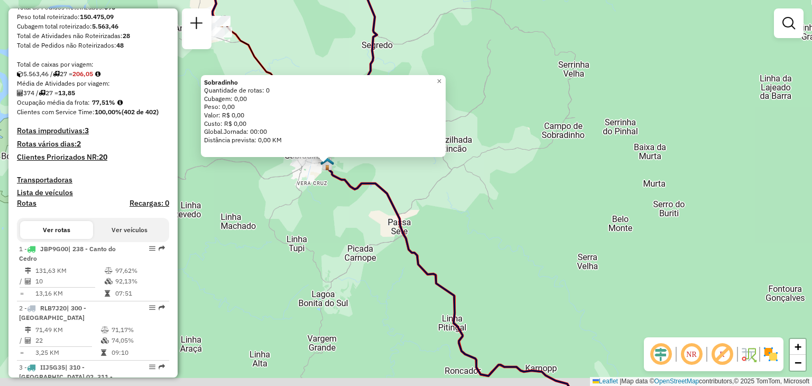
drag, startPoint x: 493, startPoint y: 279, endPoint x: 462, endPoint y: 260, distance: 35.4
click at [447, 237] on div "Sobradinho Quantidade de rotas: 0 Cubagem: 0,00 Peso: 0,00 Valor: R$ 0,00 Custo…" at bounding box center [406, 193] width 812 height 386
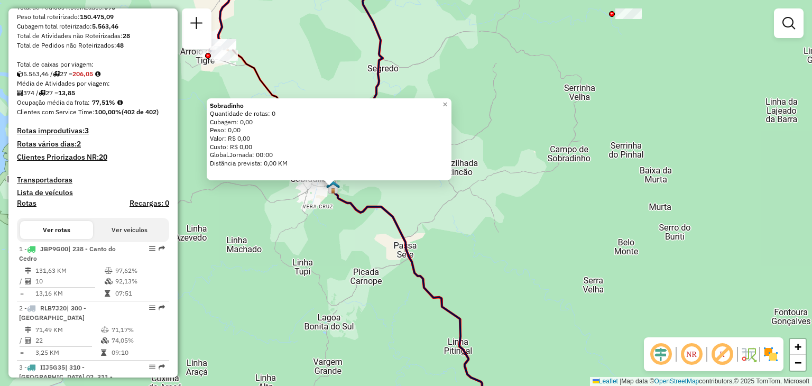
drag, startPoint x: 329, startPoint y: 183, endPoint x: 362, endPoint y: 247, distance: 71.9
click at [357, 258] on div "Sobradinho Quantidade de rotas: 0 Cubagem: 0,00 Peso: 0,00 Valor: R$ 0,00 Custo…" at bounding box center [406, 193] width 812 height 386
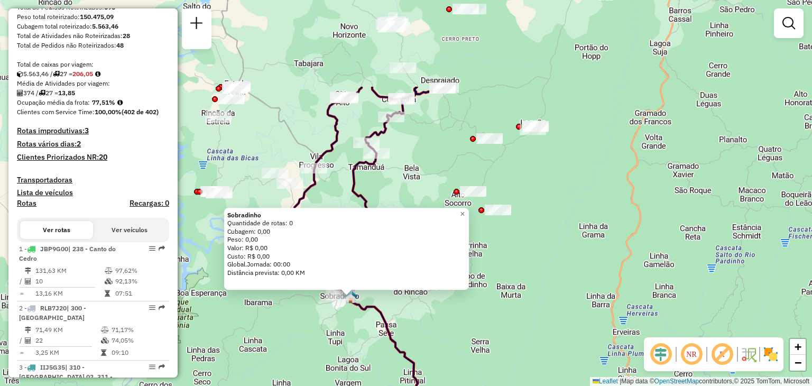
drag, startPoint x: 417, startPoint y: 17, endPoint x: 402, endPoint y: 148, distance: 131.3
click at [400, 147] on div "Sobradinho Quantidade de rotas: 0 Cubagem: 0,00 Peso: 0,00 Valor: R$ 0,00 Custo…" at bounding box center [406, 193] width 812 height 386
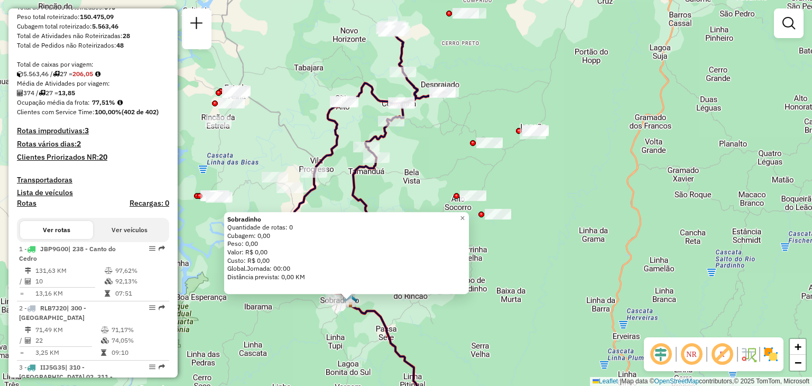
click at [362, 312] on icon at bounding box center [414, 291] width 131 height 267
select select "**********"
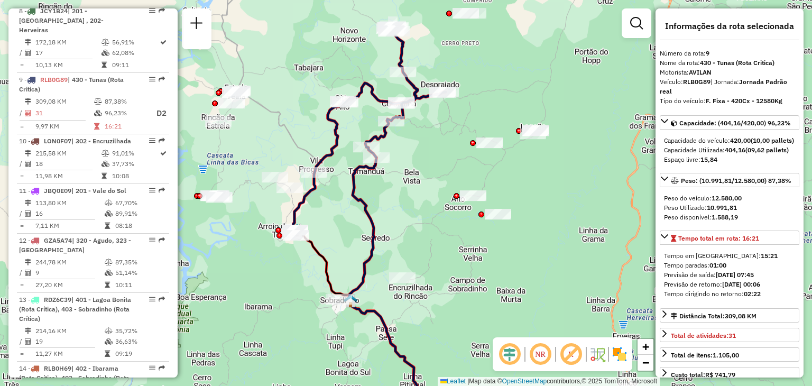
scroll to position [868, 0]
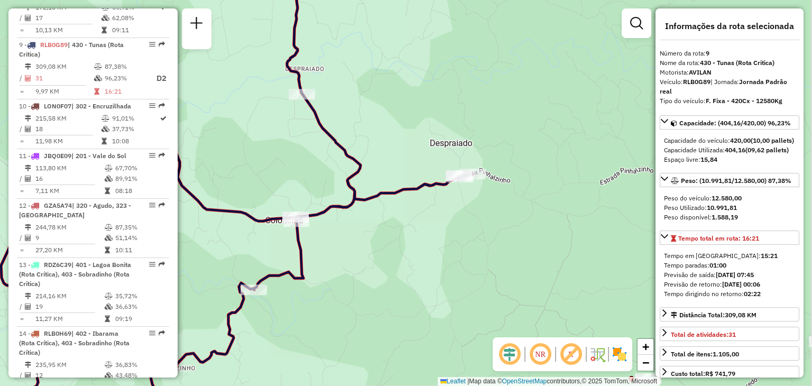
drag, startPoint x: 480, startPoint y: 157, endPoint x: 397, endPoint y: 174, distance: 84.3
click at [397, 174] on div "Janela de atendimento Grade de atendimento Capacidade Transportadoras Veículos …" at bounding box center [406, 193] width 812 height 386
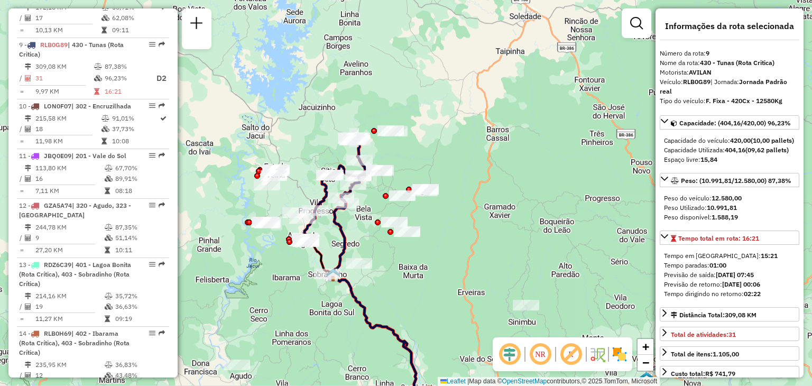
click at [362, 226] on div "Janela de atendimento Grade de atendimento Capacidade Transportadoras Veículos …" at bounding box center [406, 193] width 812 height 386
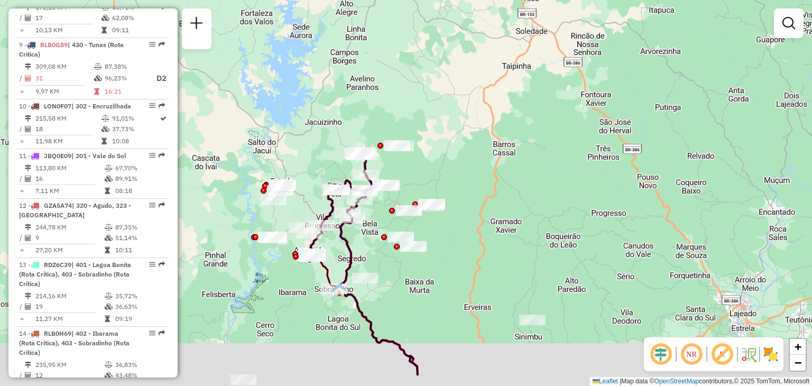
drag, startPoint x: 380, startPoint y: 257, endPoint x: 391, endPoint y: 217, distance: 41.7
click at [391, 217] on div "Janela de atendimento Grade de atendimento Capacidade Transportadoras Veículos …" at bounding box center [406, 193] width 812 height 386
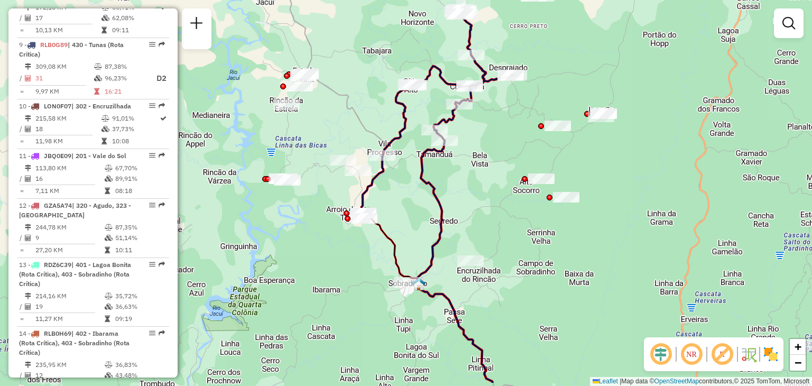
drag, startPoint x: 474, startPoint y: 207, endPoint x: 483, endPoint y: 183, distance: 24.9
click at [483, 183] on div "Janela de atendimento Grade de atendimento Capacidade Transportadoras Veículos …" at bounding box center [406, 193] width 812 height 386
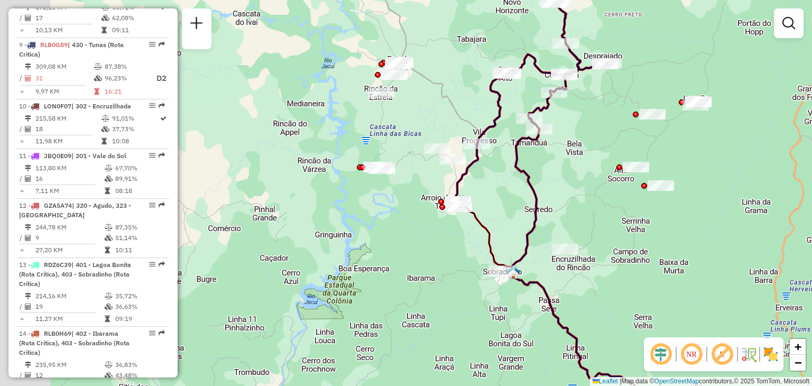
drag, startPoint x: 515, startPoint y: 228, endPoint x: 599, endPoint y: 229, distance: 83.5
click at [598, 231] on div "Janela de atendimento Grade de atendimento Capacidade Transportadoras Veículos …" at bounding box center [406, 193] width 812 height 386
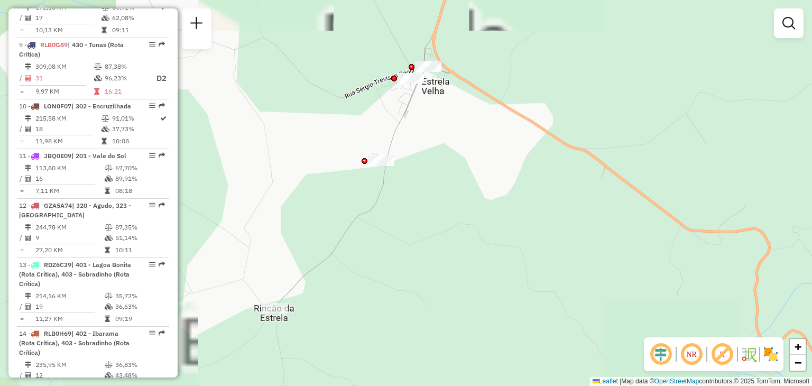
click at [503, 135] on div "Janela de atendimento Grade de atendimento Capacidade Transportadoras Veículos …" at bounding box center [406, 193] width 812 height 386
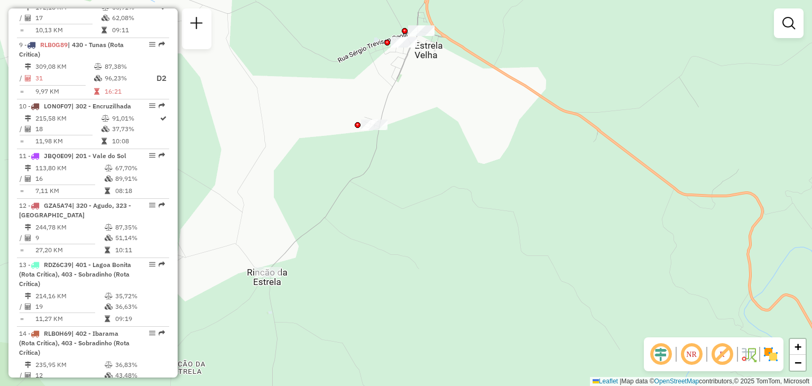
drag, startPoint x: 478, startPoint y: 100, endPoint x: 445, endPoint y: 63, distance: 49.8
click at [474, 92] on div "Janela de atendimento Grade de atendimento Capacidade Transportadoras Veículos …" at bounding box center [406, 193] width 812 height 386
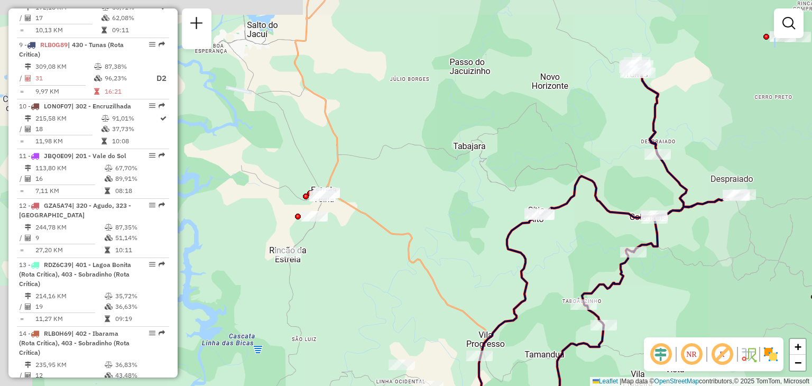
drag, startPoint x: 340, startPoint y: 271, endPoint x: 337, endPoint y: 241, distance: 30.3
click at [337, 241] on div "Janela de atendimento Grade de atendimento Capacidade Transportadoras Veículos …" at bounding box center [406, 193] width 812 height 386
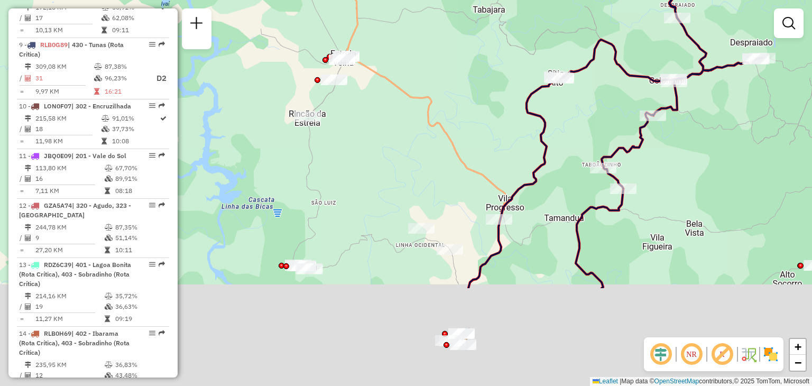
drag, startPoint x: 309, startPoint y: 299, endPoint x: 321, endPoint y: 165, distance: 134.3
click at [322, 165] on div "Janela de atendimento Grade de atendimento Capacidade Transportadoras Veículos …" at bounding box center [406, 193] width 812 height 386
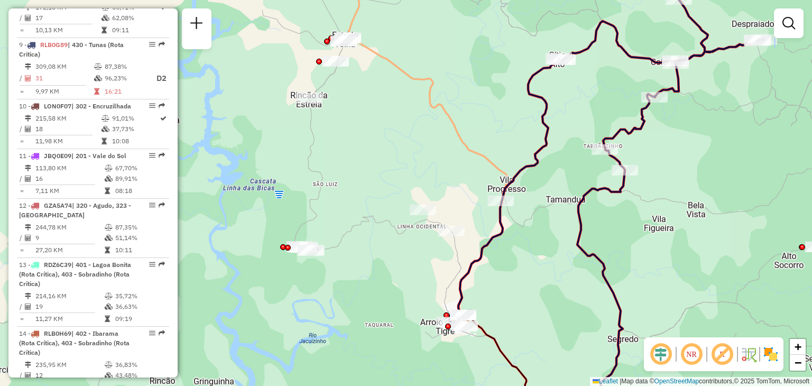
drag, startPoint x: 340, startPoint y: 260, endPoint x: 354, endPoint y: 200, distance: 60.8
click at [354, 197] on div "Janela de atendimento Grade de atendimento Capacidade Transportadoras Veículos …" at bounding box center [406, 193] width 812 height 386
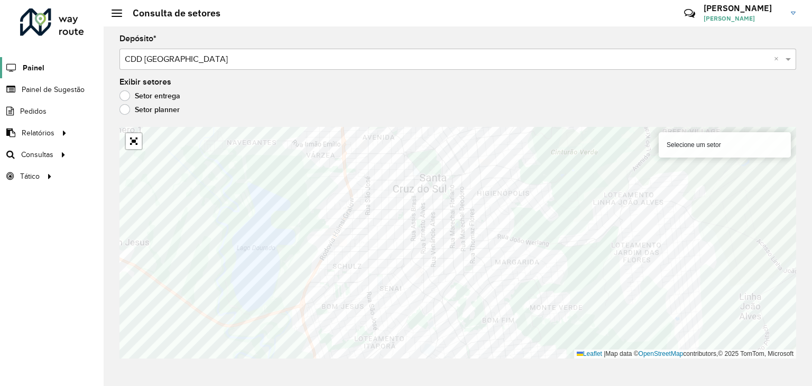
click at [39, 67] on span "Painel" at bounding box center [34, 67] width 22 height 11
click at [58, 92] on span "Painel de Sugestão" at bounding box center [55, 89] width 66 height 11
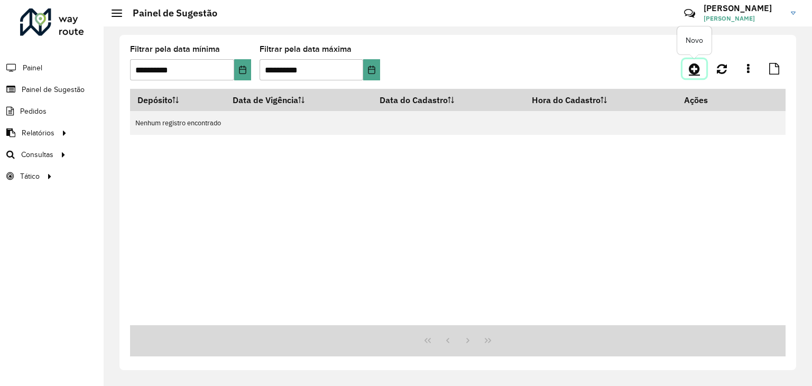
click at [688, 66] on link at bounding box center [694, 68] width 24 height 19
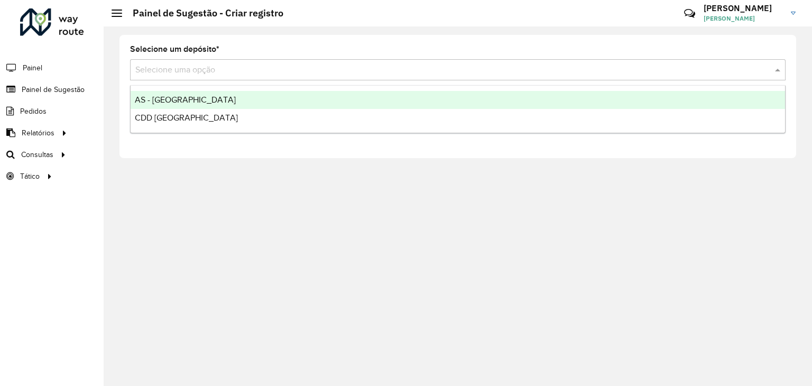
click at [279, 79] on div "Selecione uma opção" at bounding box center [457, 69] width 655 height 21
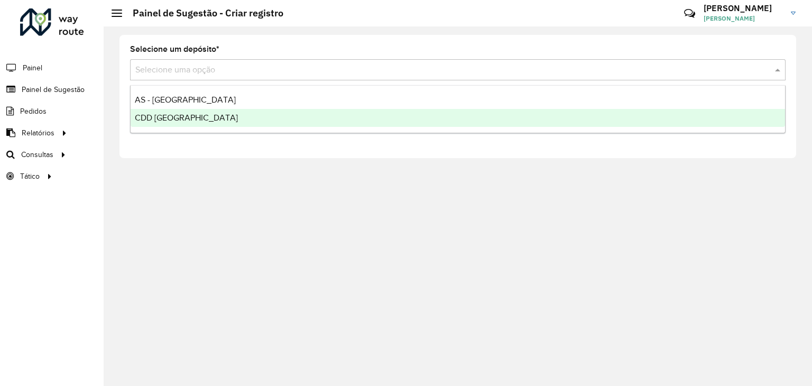
click at [216, 117] on span "CDD [GEOGRAPHIC_DATA]" at bounding box center [186, 117] width 103 height 9
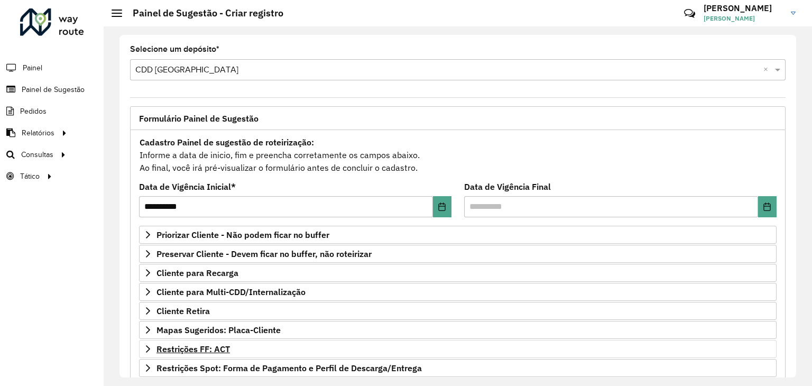
scroll to position [137, 0]
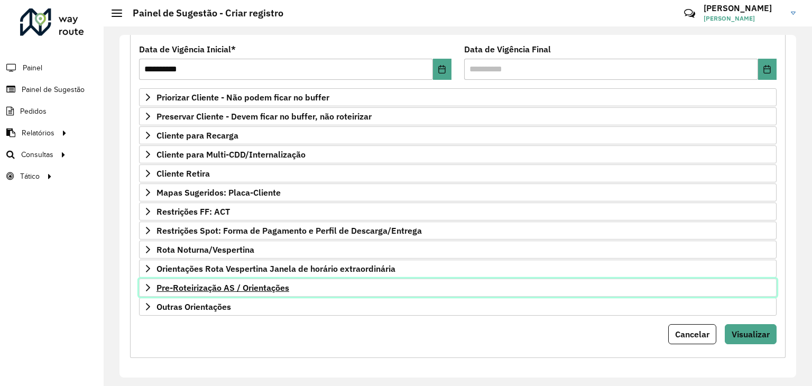
click at [229, 285] on span "Pre-Roteirização AS / Orientações" at bounding box center [222, 287] width 133 height 8
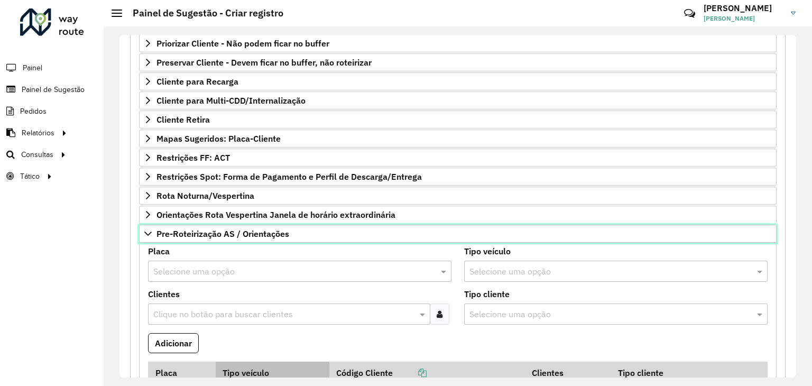
scroll to position [296, 0]
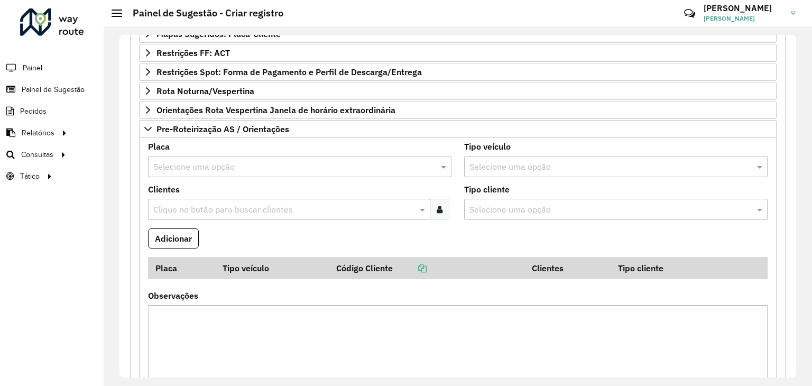
click at [203, 163] on input "text" at bounding box center [289, 167] width 272 height 13
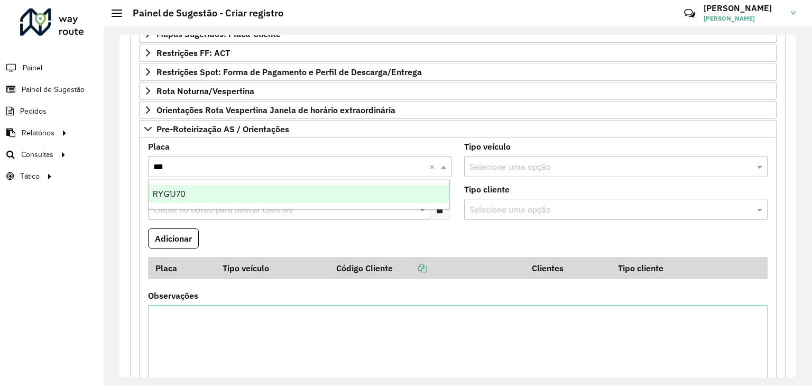
click at [195, 162] on input "***" at bounding box center [289, 167] width 272 height 13
type input "***"
click at [195, 191] on div "RYF6G38" at bounding box center [299, 194] width 301 height 18
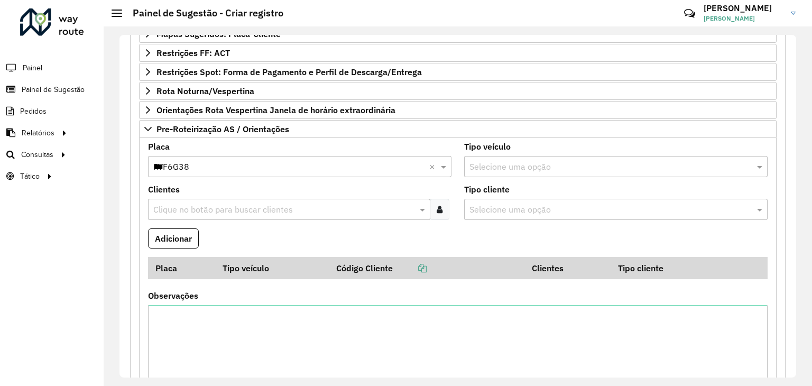
click at [225, 208] on input "text" at bounding box center [284, 209] width 266 height 13
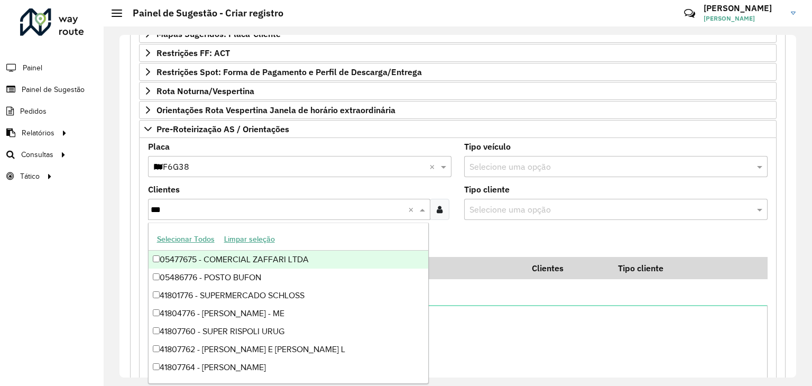
type input "****"
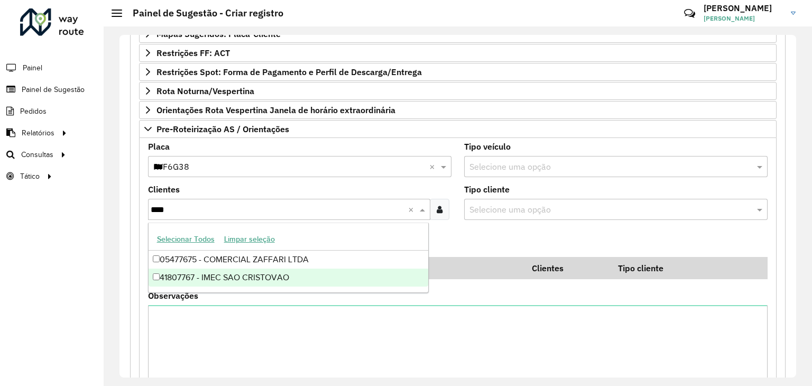
click at [267, 275] on div "41807767 - IMEC SAO CRISTOVAO" at bounding box center [289, 278] width 280 height 18
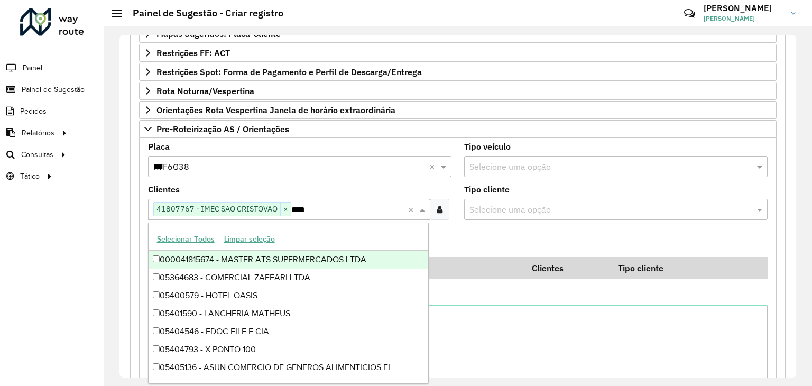
click at [504, 230] on formly-field "Adicionar" at bounding box center [458, 242] width 632 height 29
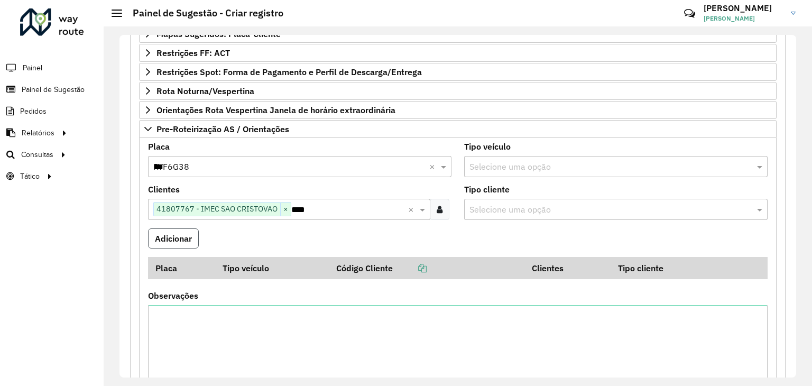
click at [186, 237] on button "Adicionar" at bounding box center [173, 238] width 51 height 20
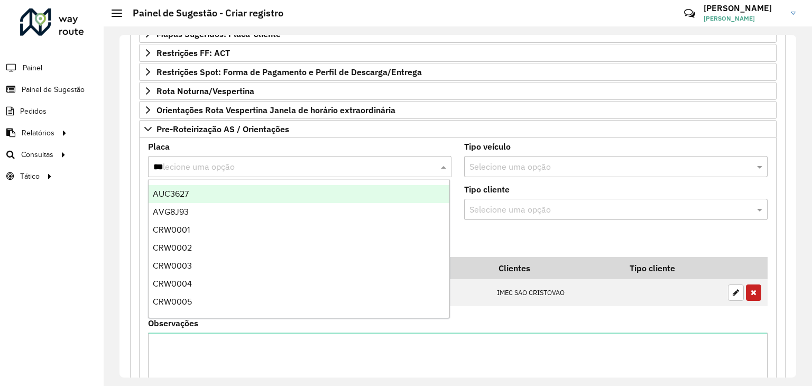
click at [197, 165] on input "***" at bounding box center [289, 167] width 272 height 13
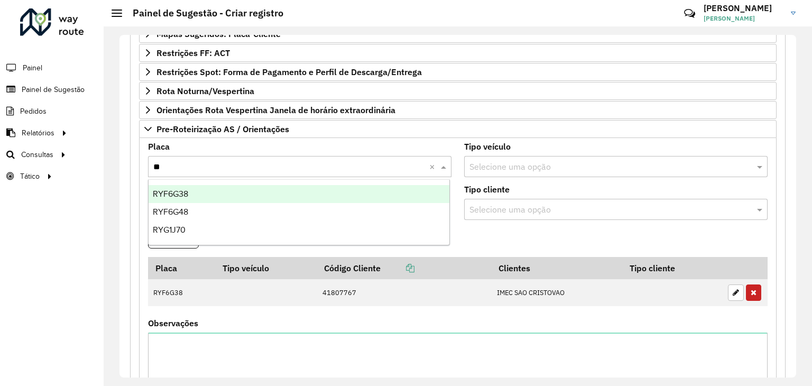
type input "***"
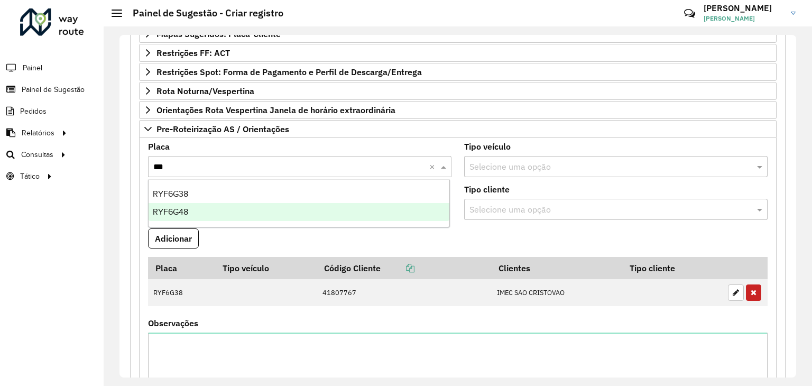
click at [190, 209] on div "RYF6G48" at bounding box center [299, 212] width 301 height 18
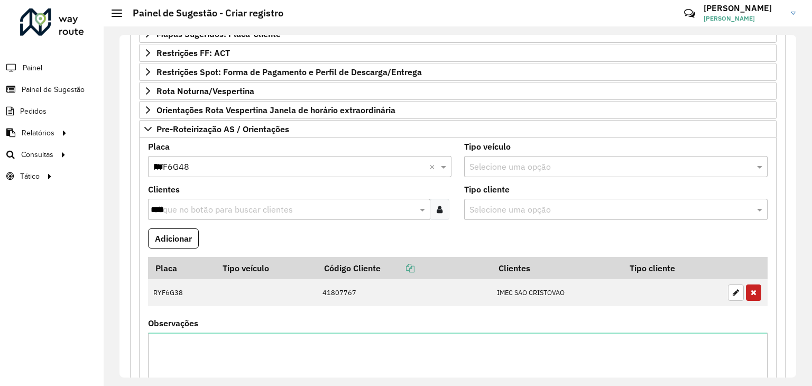
click at [215, 207] on input "****" at bounding box center [284, 209] width 266 height 13
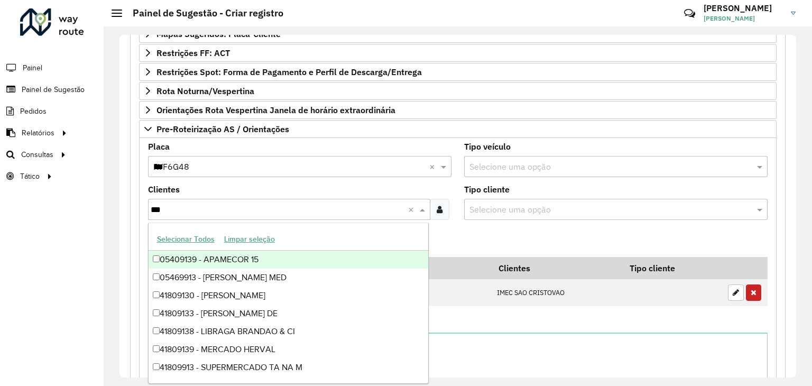
type input "****"
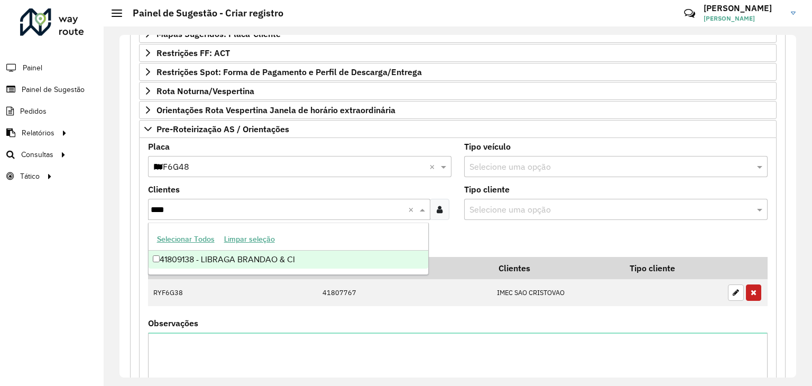
click at [240, 256] on div "41809138 - LIBRAGA BRANDAO & CI" at bounding box center [289, 260] width 280 height 18
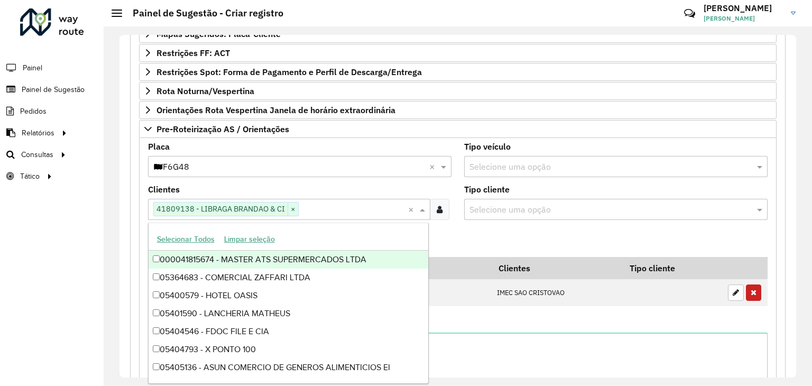
click at [90, 217] on div "Roteirizador AmbevTech Painel Painel de Sugestão Pedidos Relatórios Clientes Cl…" at bounding box center [52, 193] width 104 height 386
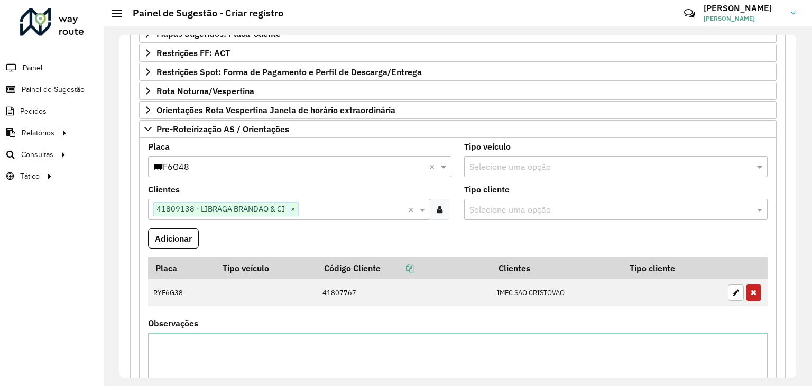
click at [317, 199] on div "Clique no botão para buscar clientes 41809138 - LIBRAGA BRANDAO & CI ×" at bounding box center [278, 209] width 260 height 20
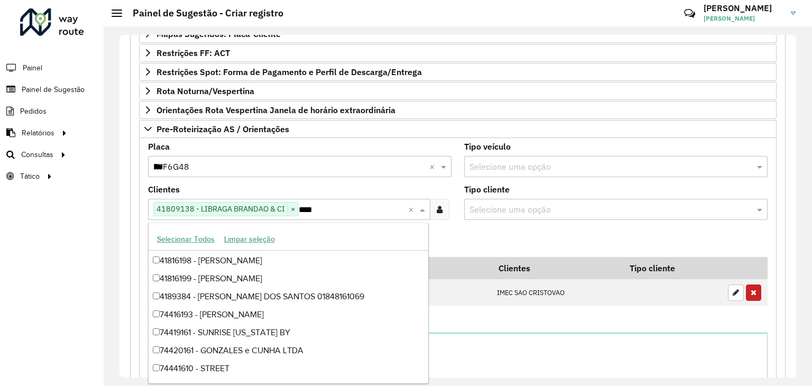
scroll to position [35, 0]
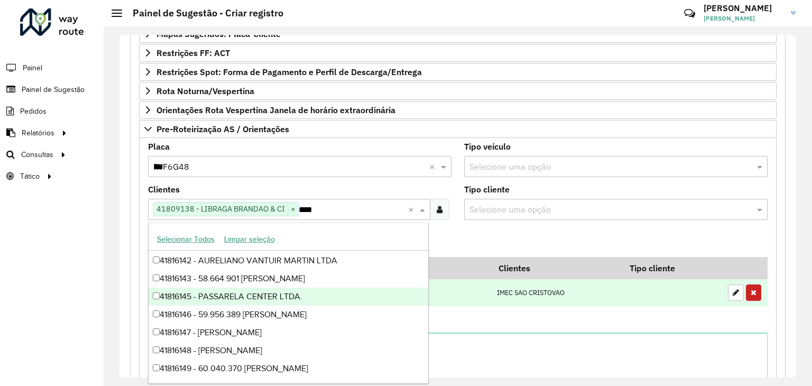
type input "****"
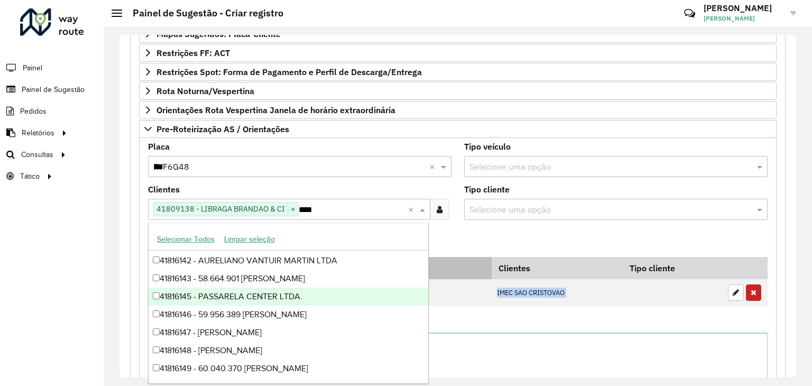
drag, startPoint x: 429, startPoint y: 292, endPoint x: 425, endPoint y: 270, distance: 23.0
click at [425, 270] on body "**********" at bounding box center [406, 193] width 812 height 386
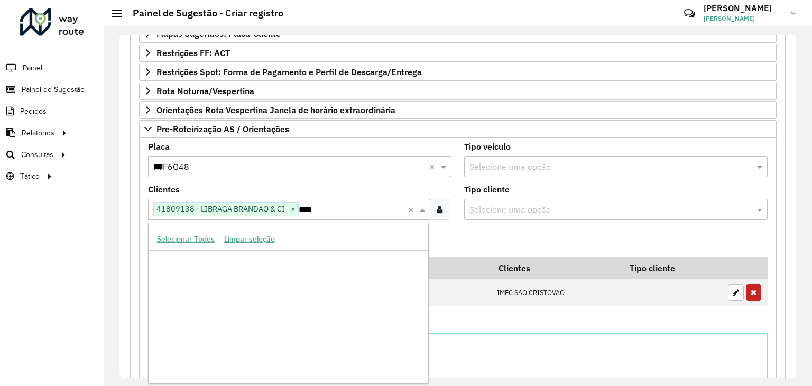
click at [326, 206] on input "****" at bounding box center [353, 209] width 109 height 13
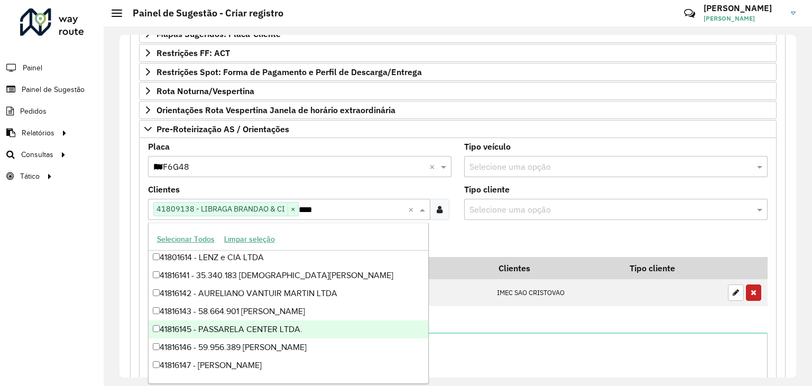
scroll to position [0, 0]
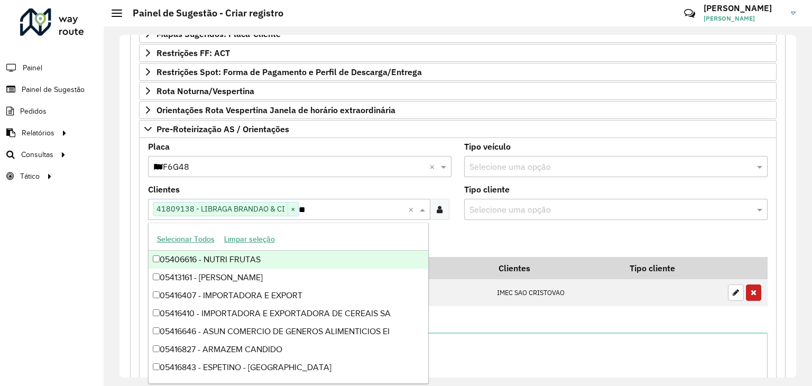
type input "*"
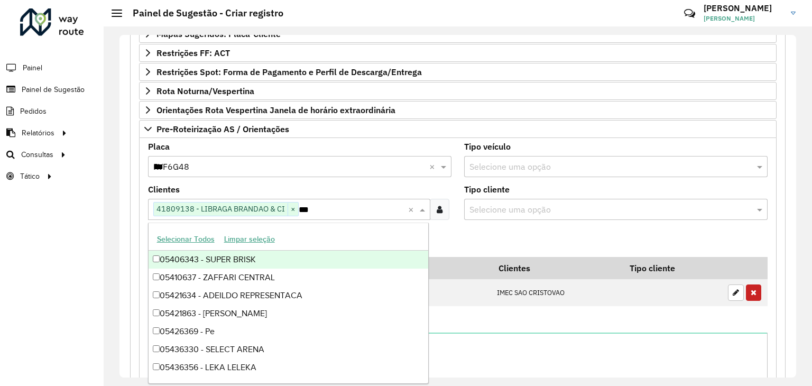
type input "****"
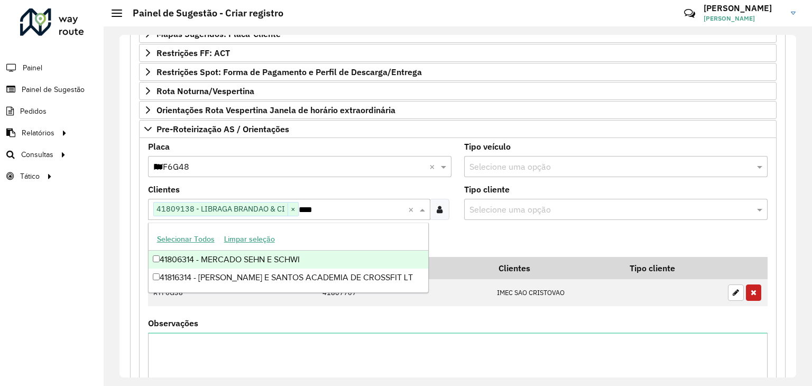
click at [276, 261] on div "41806314 - MERCADO SEHN E SCHWI" at bounding box center [289, 260] width 280 height 18
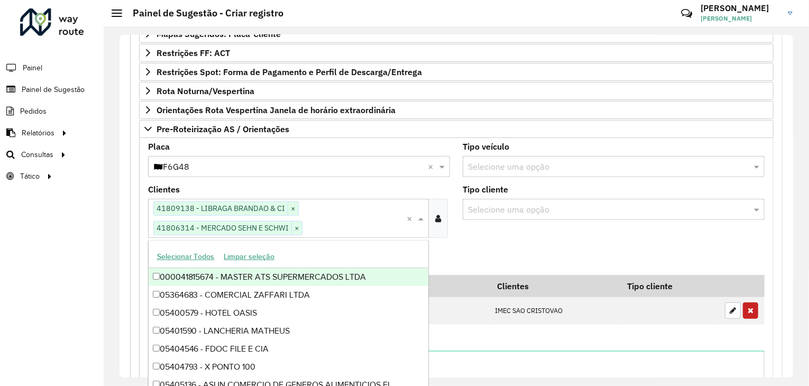
click at [473, 242] on formly-field "Tipo cliente Selecione uma opção" at bounding box center [613, 216] width 314 height 61
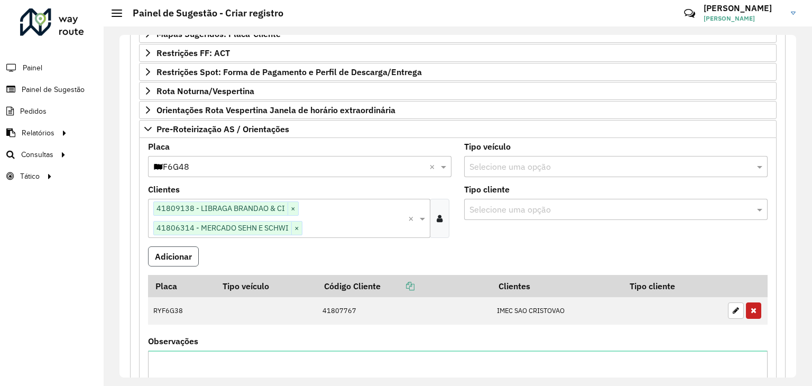
click at [193, 254] on button "Adicionar" at bounding box center [173, 256] width 51 height 20
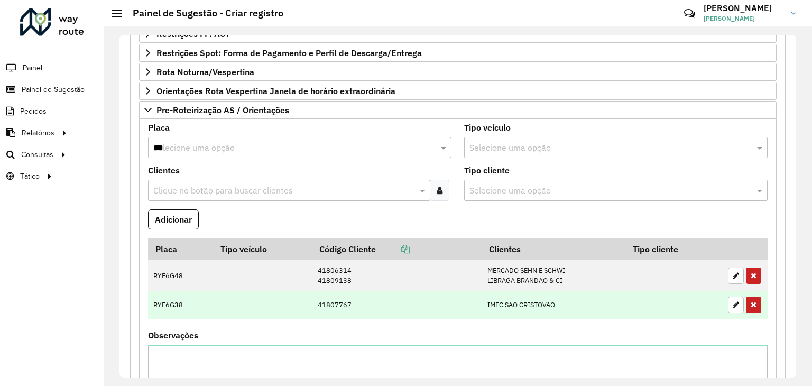
scroll to position [349, 0]
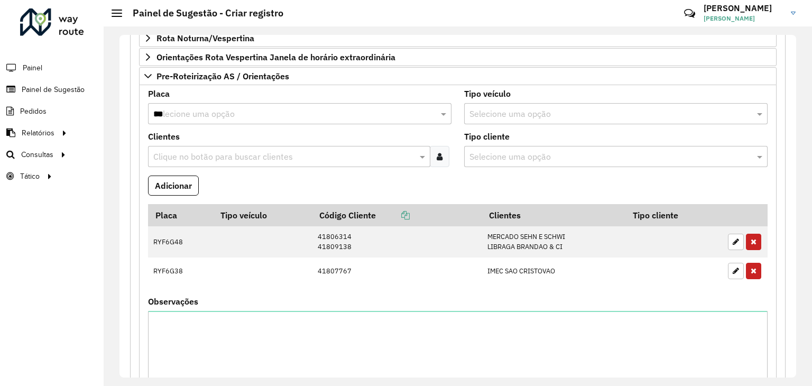
click at [218, 108] on input "***" at bounding box center [289, 114] width 272 height 13
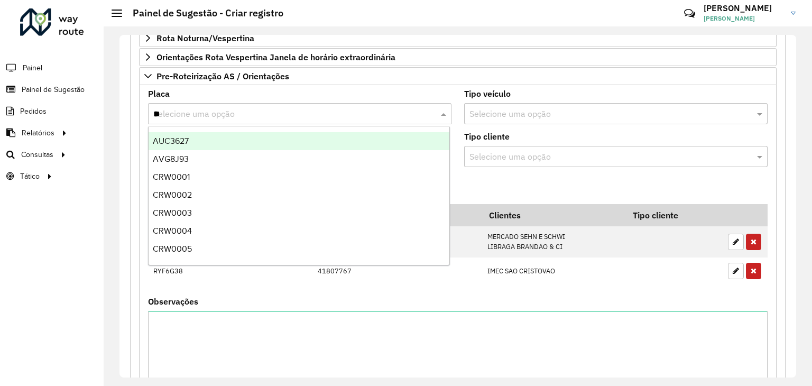
type input "***"
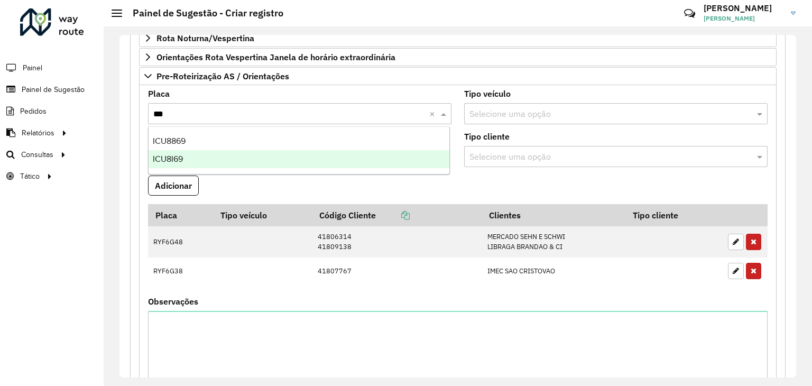
click at [192, 161] on div "ICU8I69" at bounding box center [299, 159] width 301 height 18
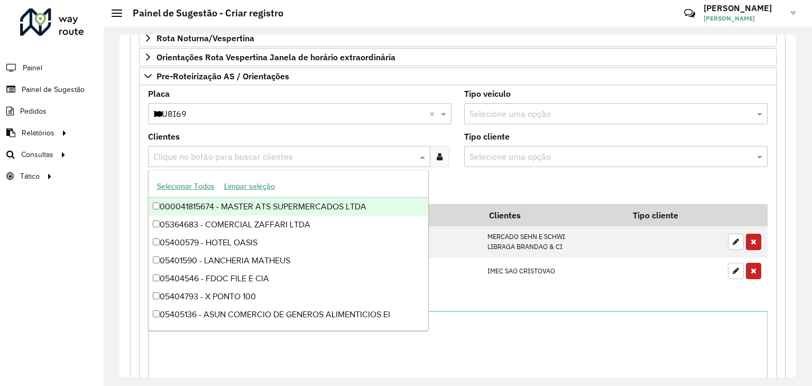
click at [215, 155] on input "text" at bounding box center [284, 157] width 266 height 13
click at [229, 151] on input "text" at bounding box center [284, 157] width 266 height 13
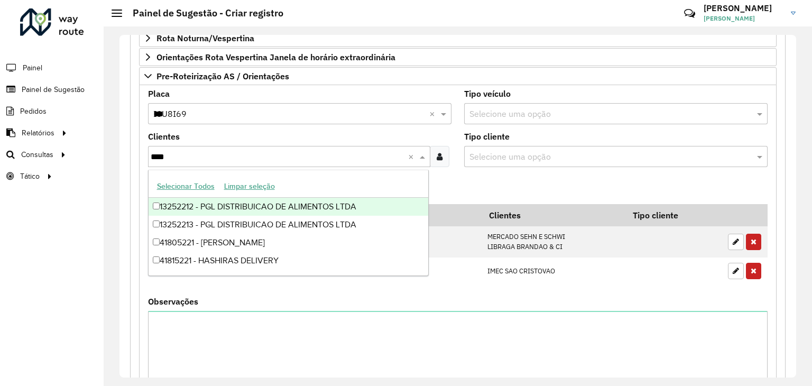
type input "*****"
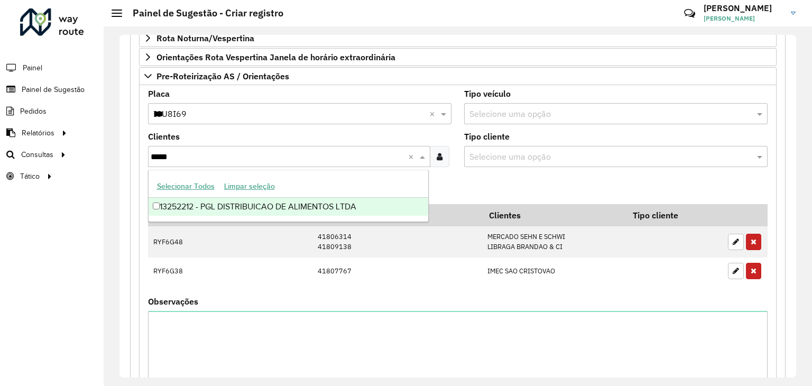
click at [312, 217] on ng-dropdown-panel "Selecionar Todos Limpar seleção 13252212 - PGL DISTRIBUICAO DE ALIMENTOS LTDA" at bounding box center [288, 196] width 281 height 52
click at [317, 208] on div "13252212 - PGL DISTRIBUICAO DE ALIMENTOS LTDA" at bounding box center [289, 207] width 280 height 18
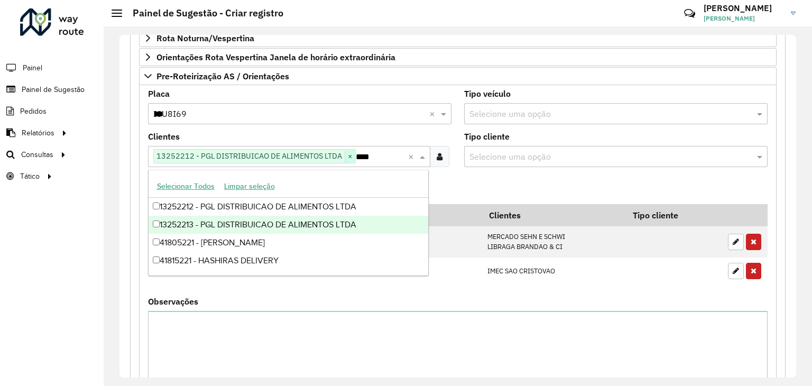
type input "*****"
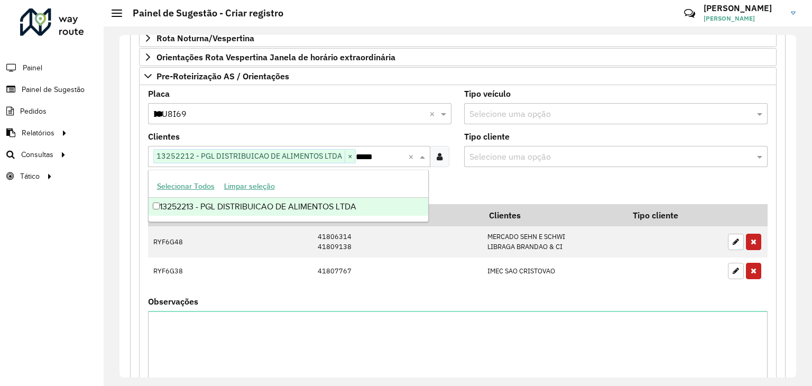
click at [331, 210] on div "13252213 - PGL DISTRIBUICAO DE ALIMENTOS LTDA" at bounding box center [289, 207] width 280 height 18
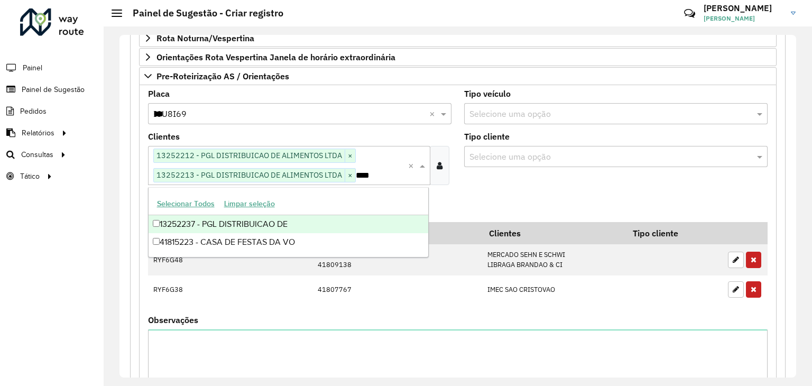
type input "*****"
click at [286, 224] on div "13252237 - PGL DISTRIBUICAO DE" at bounding box center [289, 224] width 280 height 18
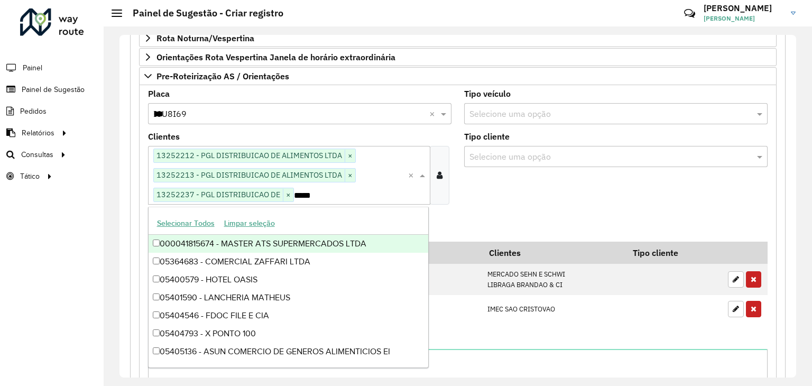
click at [496, 198] on formly-field "Tipo cliente Selecione uma opção" at bounding box center [616, 173] width 316 height 80
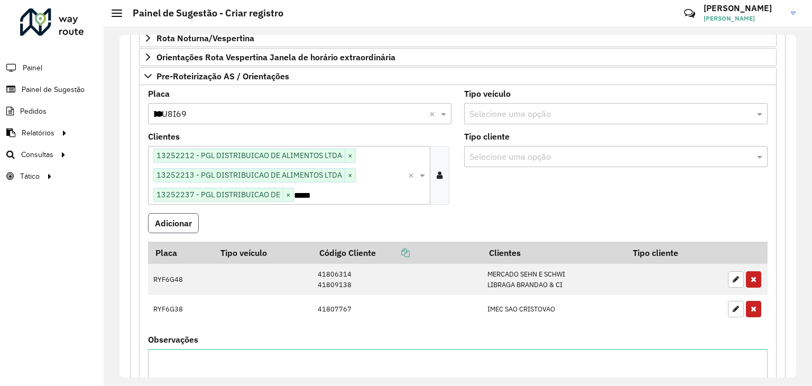
click at [173, 223] on button "Adicionar" at bounding box center [173, 223] width 51 height 20
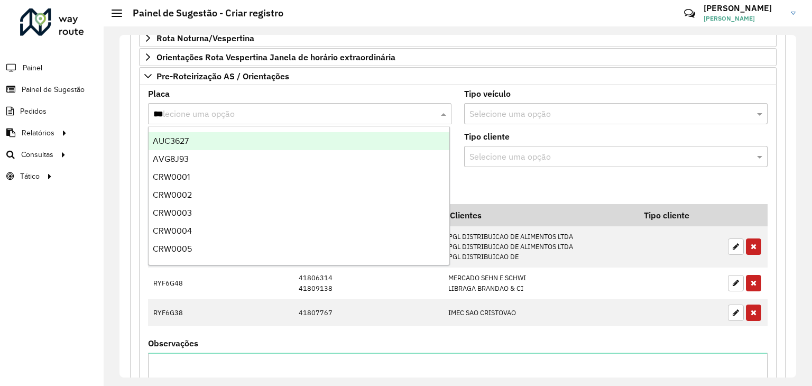
click at [211, 119] on div "Selecione uma opção ***" at bounding box center [299, 113] width 303 height 21
type input "***"
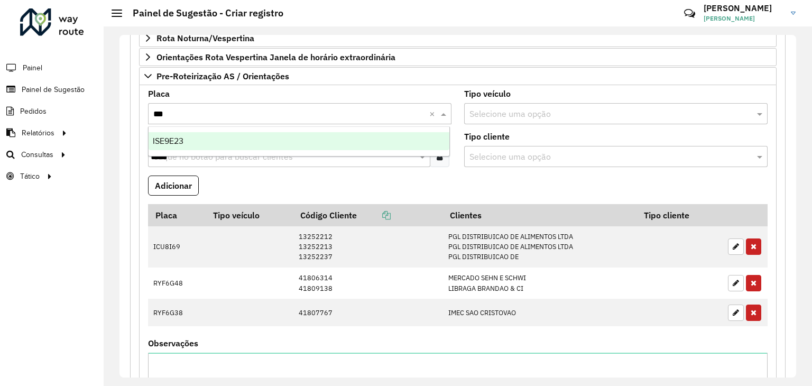
click at [216, 140] on div "ISE9E23" at bounding box center [299, 141] width 301 height 18
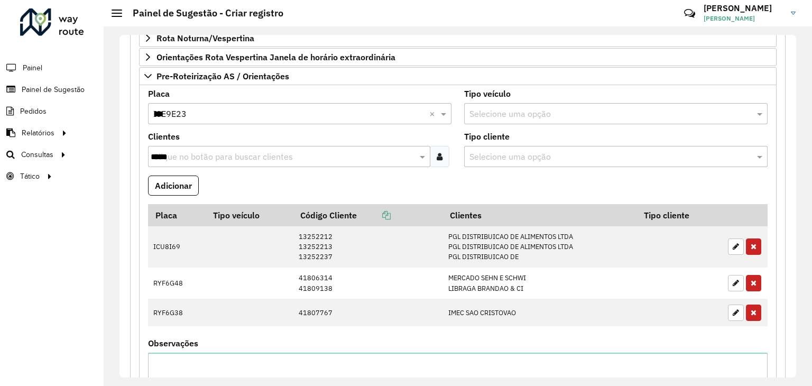
click at [218, 155] on input "*****" at bounding box center [284, 157] width 266 height 13
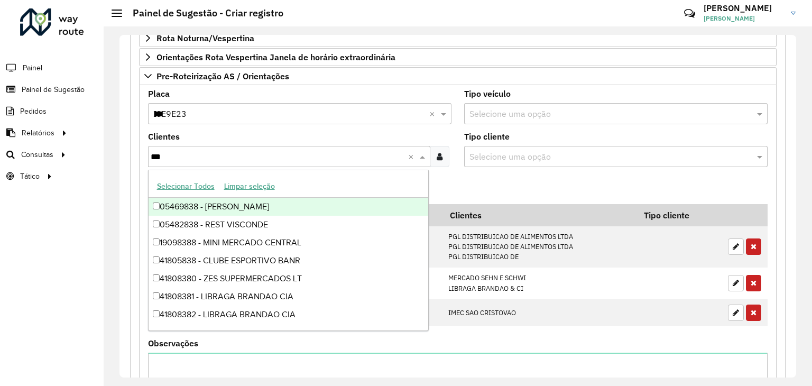
type input "****"
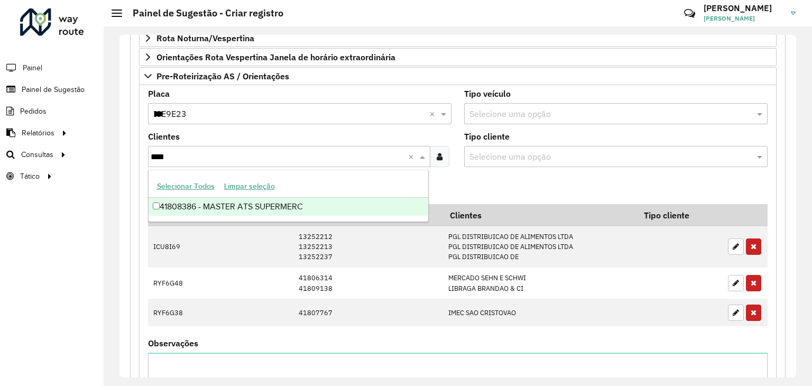
click at [265, 209] on div "41808386 - MASTER ATS SUPERMERC" at bounding box center [289, 207] width 280 height 18
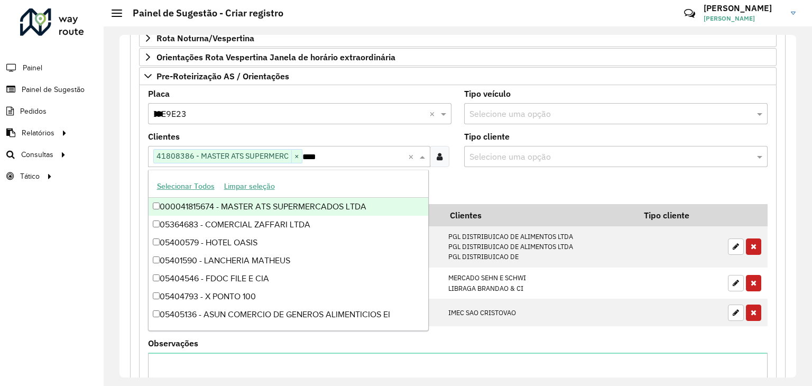
click at [112, 168] on div "**********" at bounding box center [458, 205] width 708 height 359
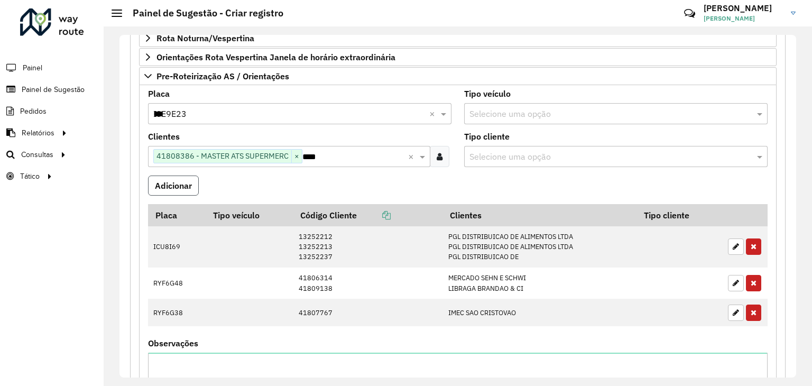
click at [189, 183] on button "Adicionar" at bounding box center [173, 185] width 51 height 20
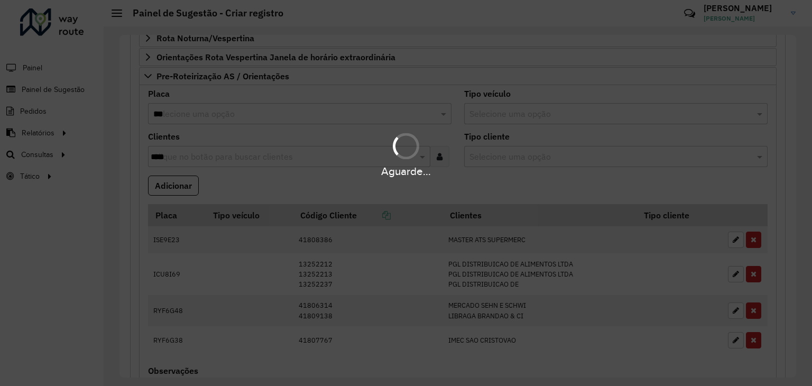
click at [193, 117] on div "Aguarde..." at bounding box center [406, 193] width 812 height 386
click at [195, 113] on div "Aguarde..." at bounding box center [406, 193] width 812 height 386
click at [195, 112] on div "Aguarde..." at bounding box center [406, 193] width 812 height 386
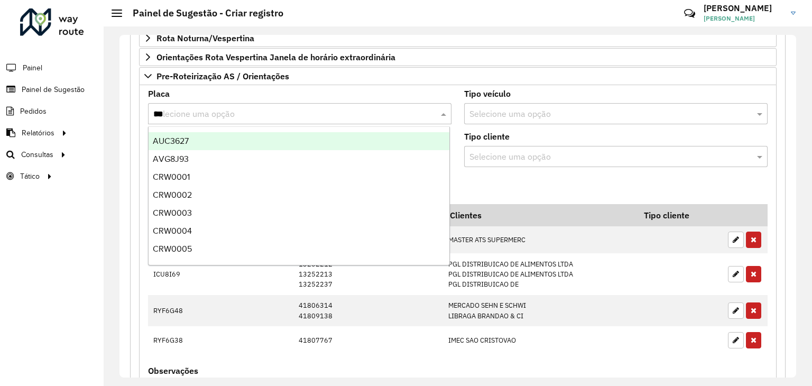
click at [180, 113] on input "***" at bounding box center [289, 114] width 272 height 13
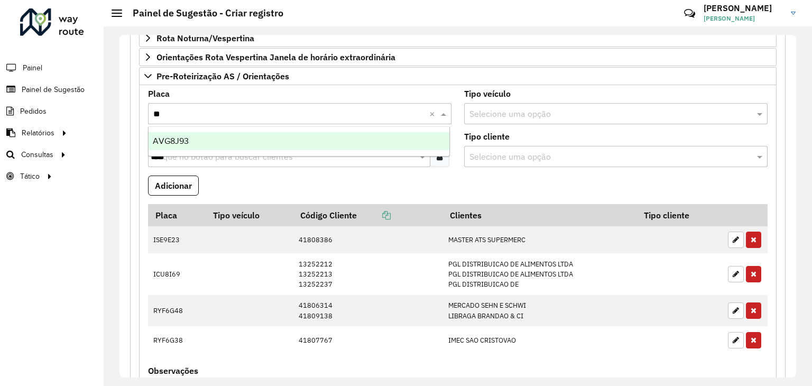
type input "***"
click at [196, 140] on div "AVG8J93" at bounding box center [299, 141] width 301 height 18
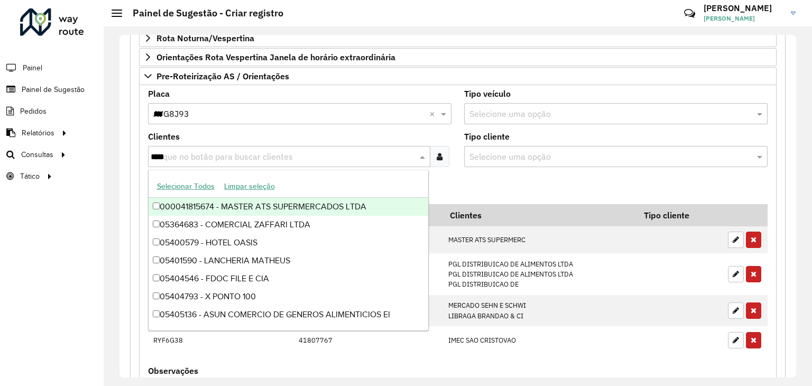
click at [194, 151] on input "****" at bounding box center [284, 157] width 266 height 13
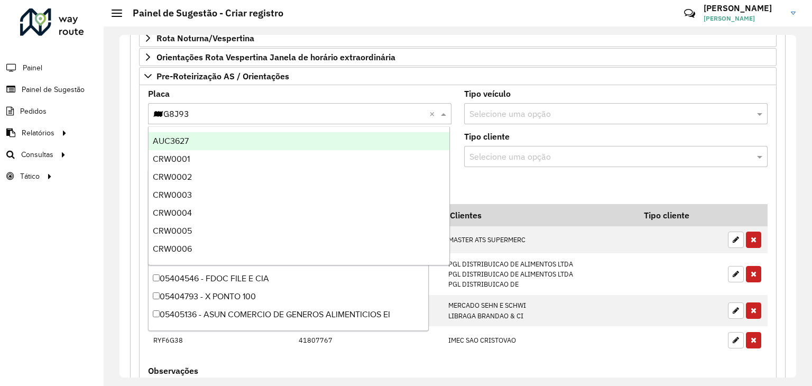
click at [192, 113] on input "***" at bounding box center [289, 114] width 272 height 13
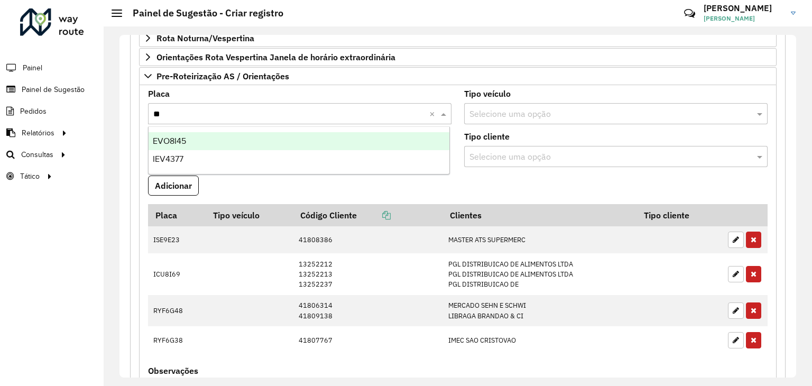
type input "***"
click at [207, 141] on div "EVO8I45" at bounding box center [299, 141] width 301 height 18
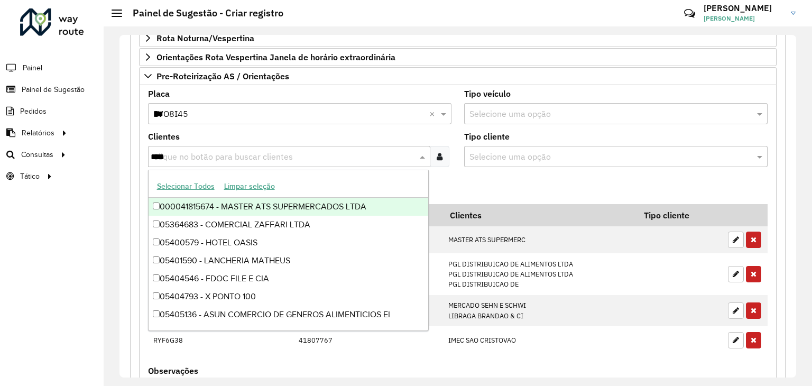
click at [208, 157] on input "****" at bounding box center [284, 157] width 266 height 13
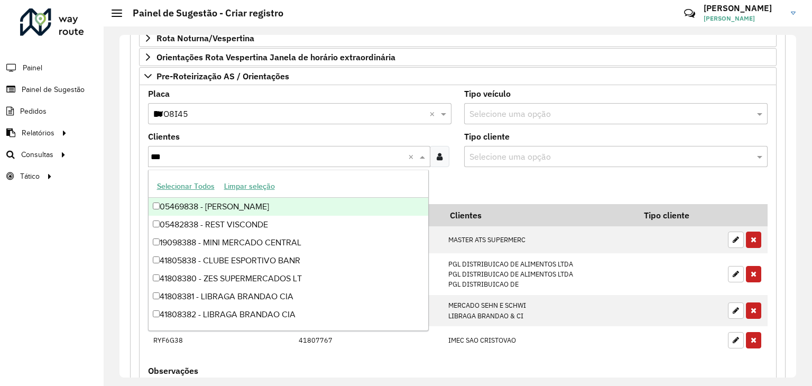
type input "****"
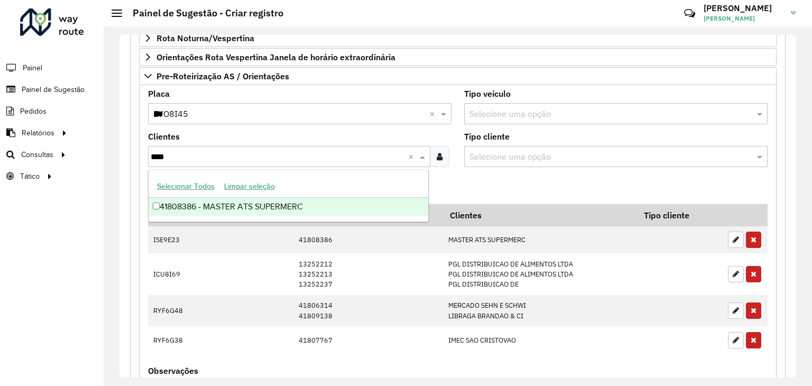
click at [258, 212] on div "41808386 - MASTER ATS SUPERMERC" at bounding box center [289, 207] width 280 height 18
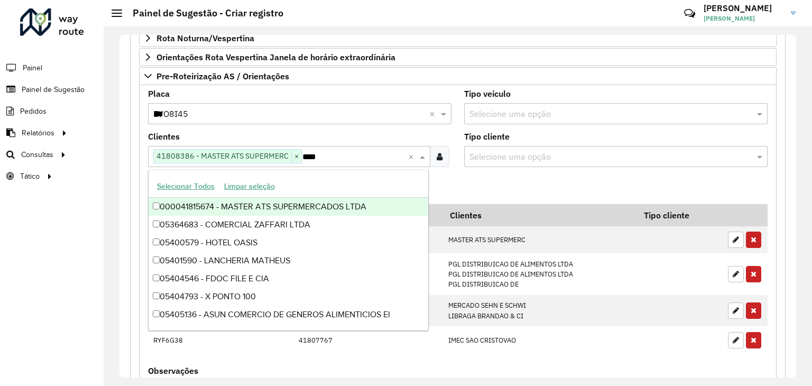
click at [129, 182] on div "**********" at bounding box center [458, 150] width 668 height 787
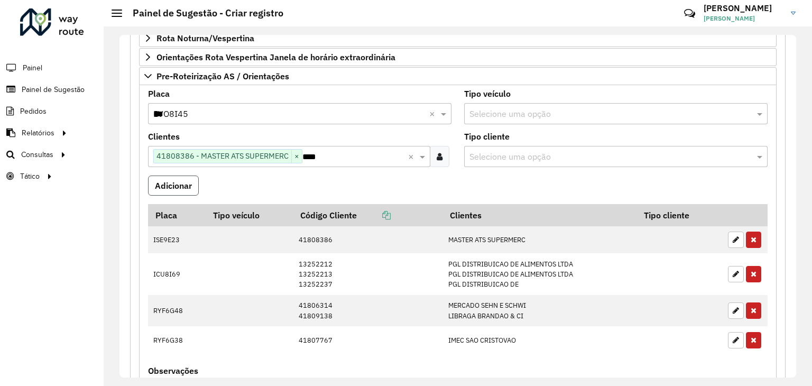
click at [188, 181] on button "Adicionar" at bounding box center [173, 185] width 51 height 20
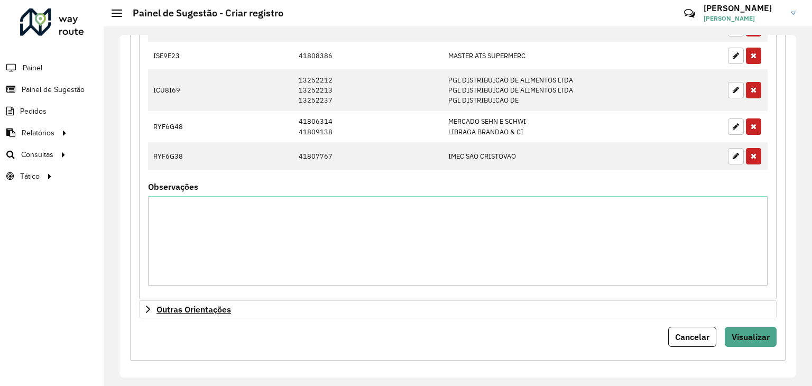
scroll to position [562, 0]
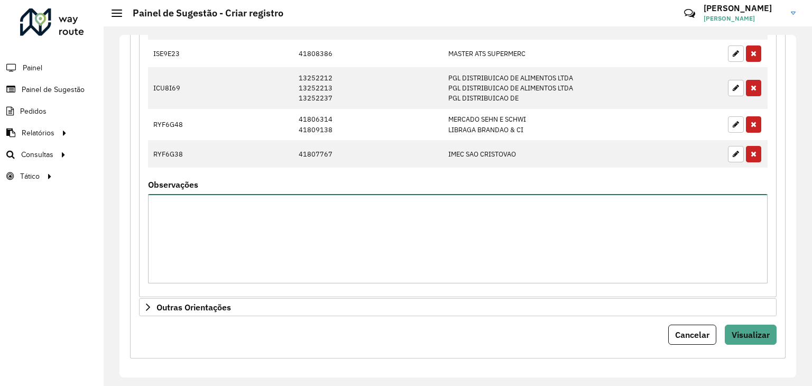
click at [286, 239] on textarea "Observações" at bounding box center [457, 238] width 619 height 89
click at [255, 212] on textarea "**********" at bounding box center [457, 238] width 619 height 89
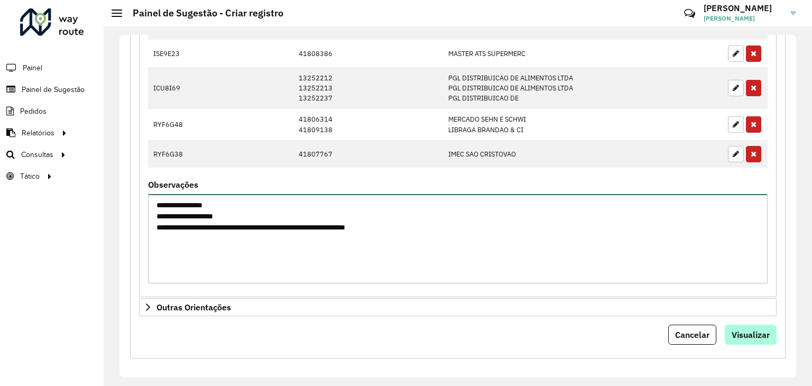
type textarea "**********"
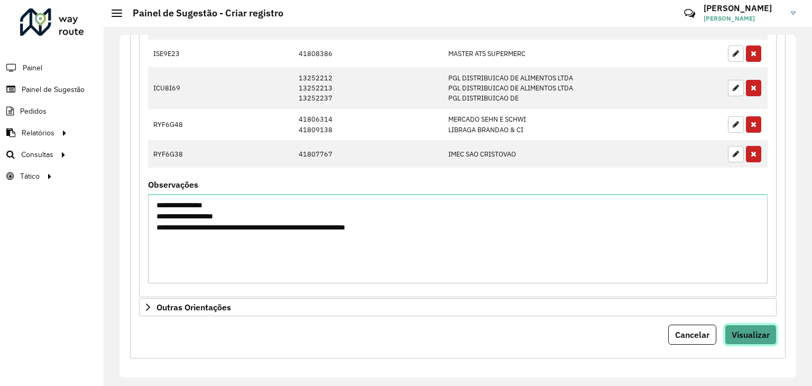
click at [745, 334] on span "Visualizar" at bounding box center [751, 334] width 38 height 11
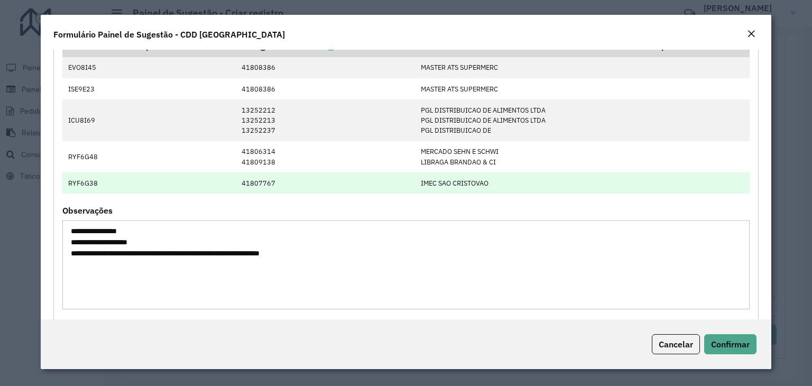
scroll to position [101, 0]
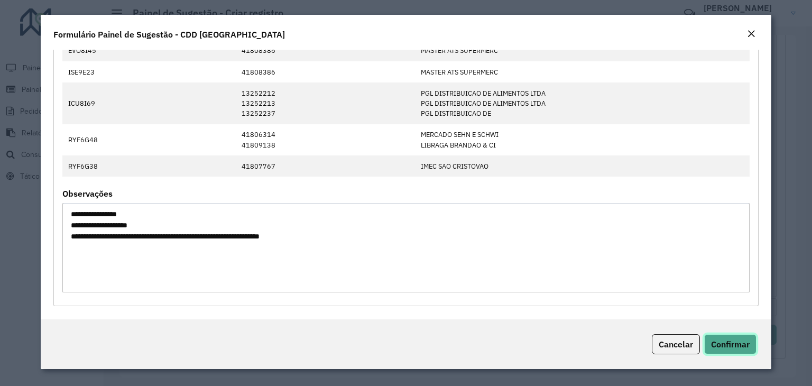
click at [727, 346] on span "Confirmar" at bounding box center [730, 344] width 39 height 11
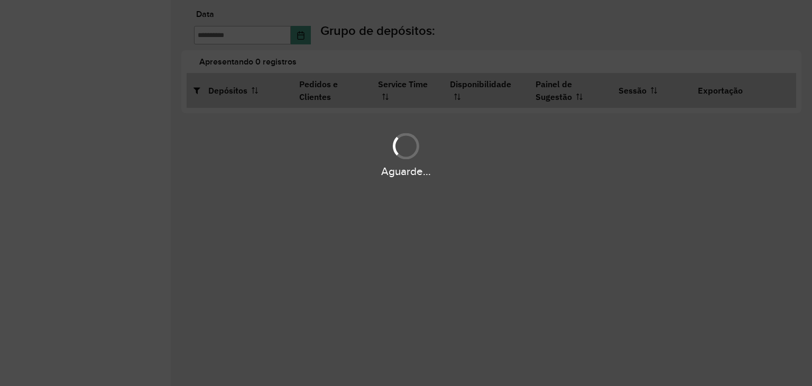
type input "**********"
